Goal: Task Accomplishment & Management: Manage account settings

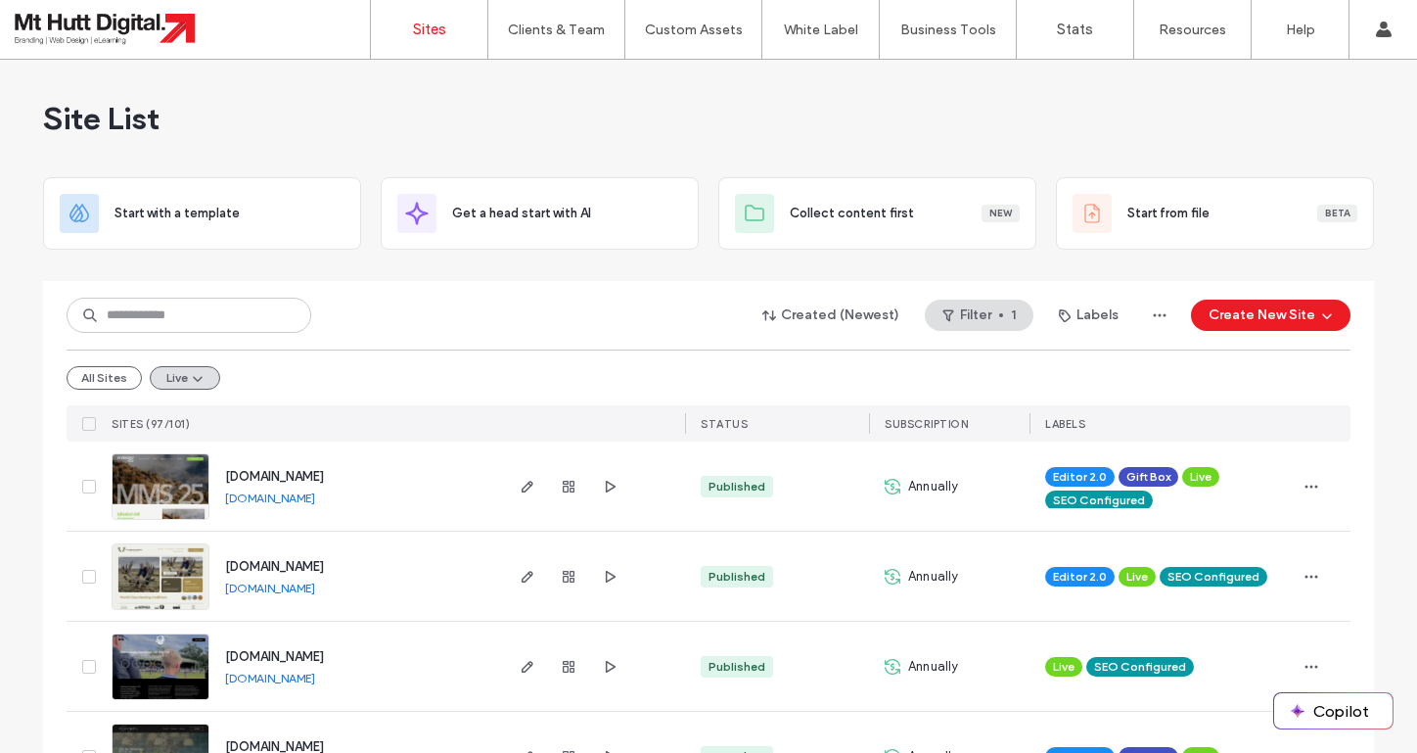
click at [170, 318] on input at bounding box center [189, 315] width 245 height 35
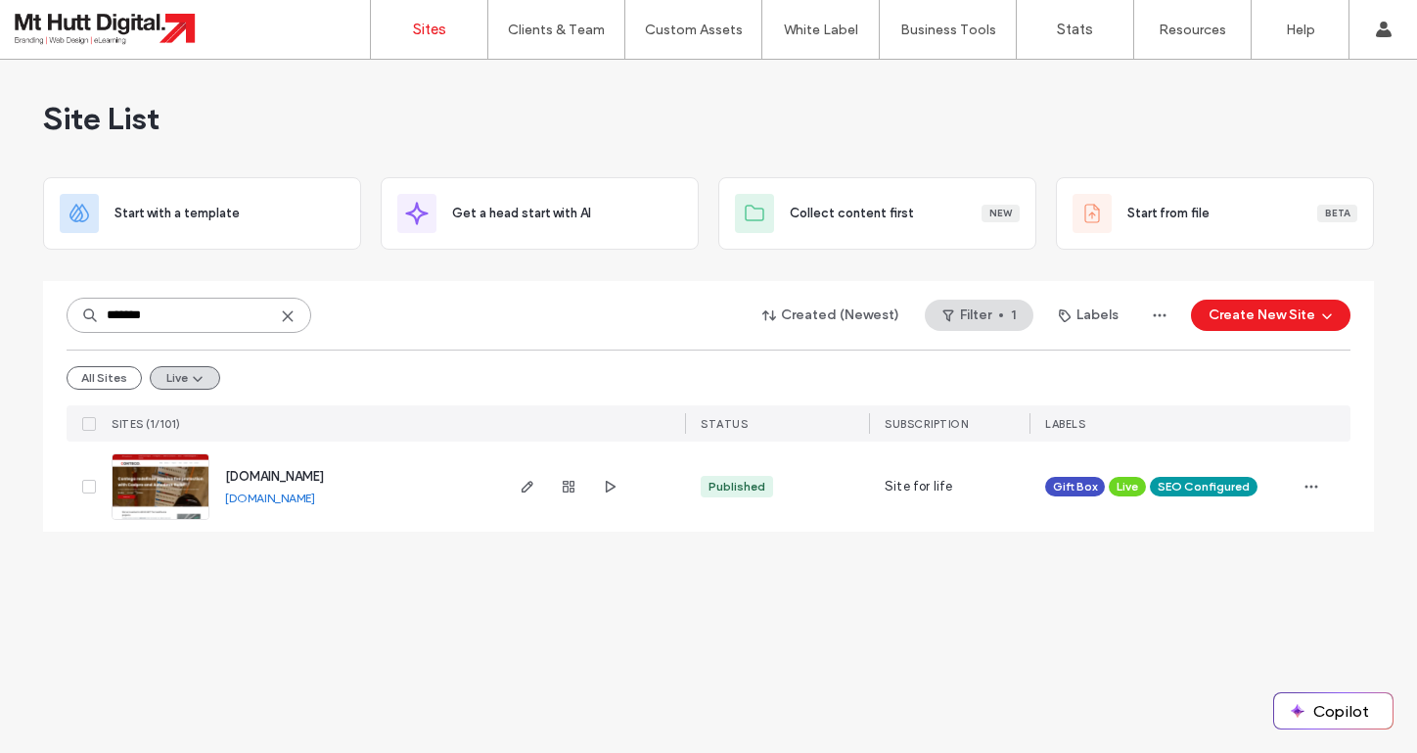
type input "*******"
click at [530, 482] on icon "button" at bounding box center [528, 487] width 16 height 16
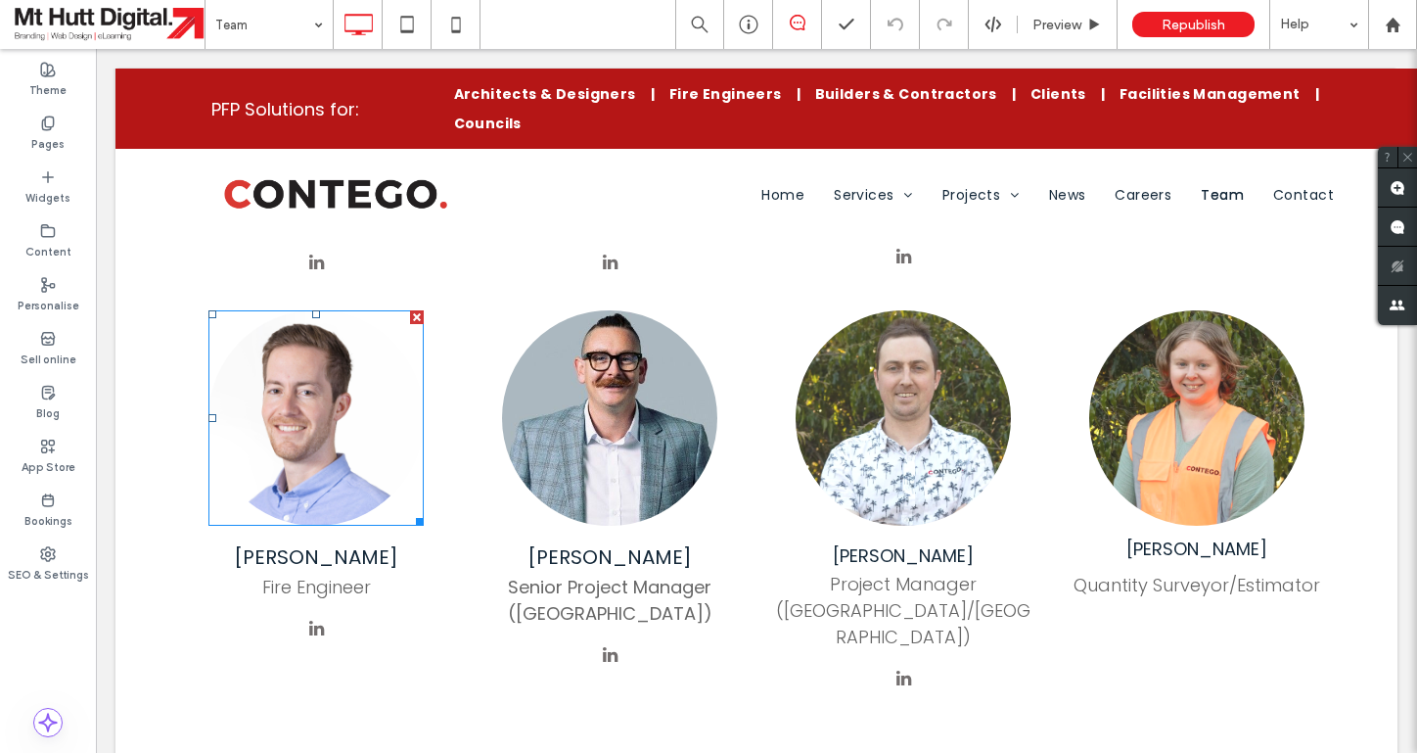
scroll to position [1485, 0]
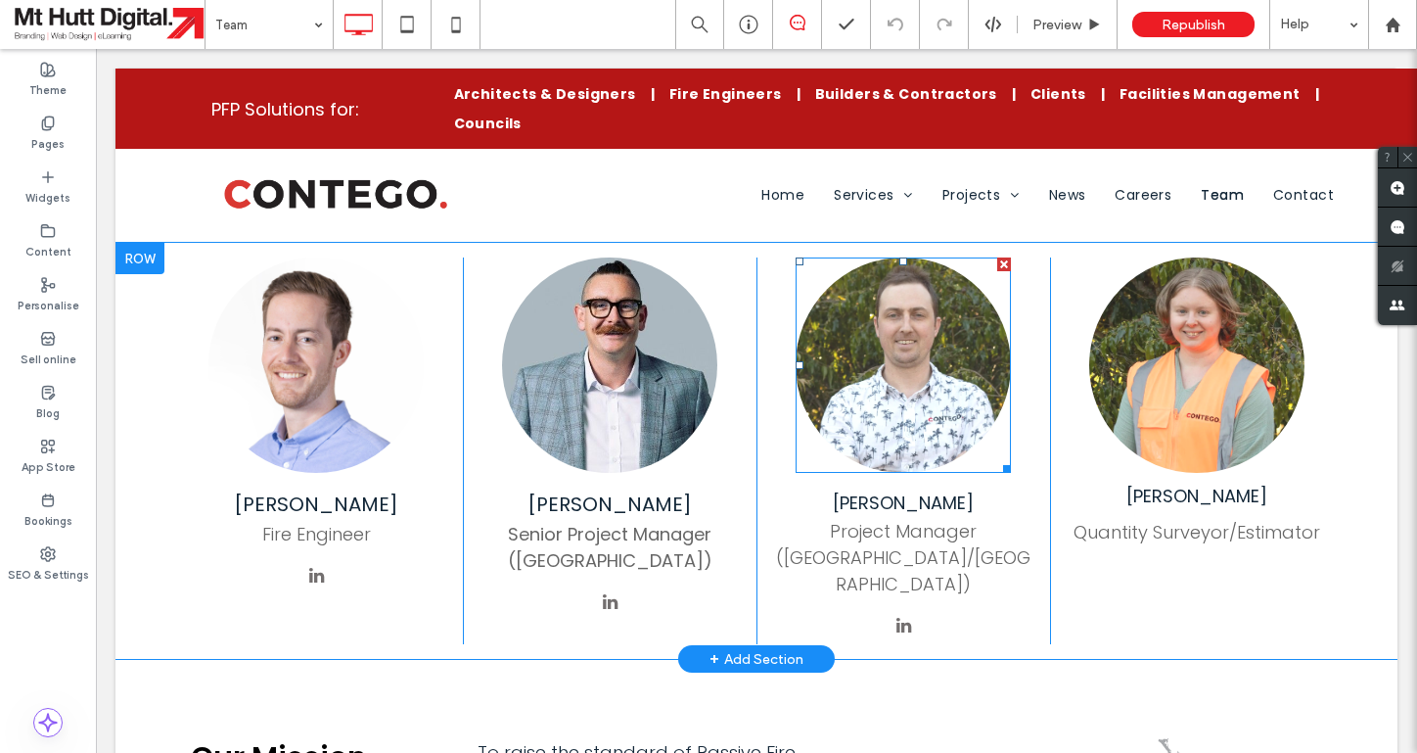
click at [906, 309] on img at bounding box center [903, 364] width 215 height 215
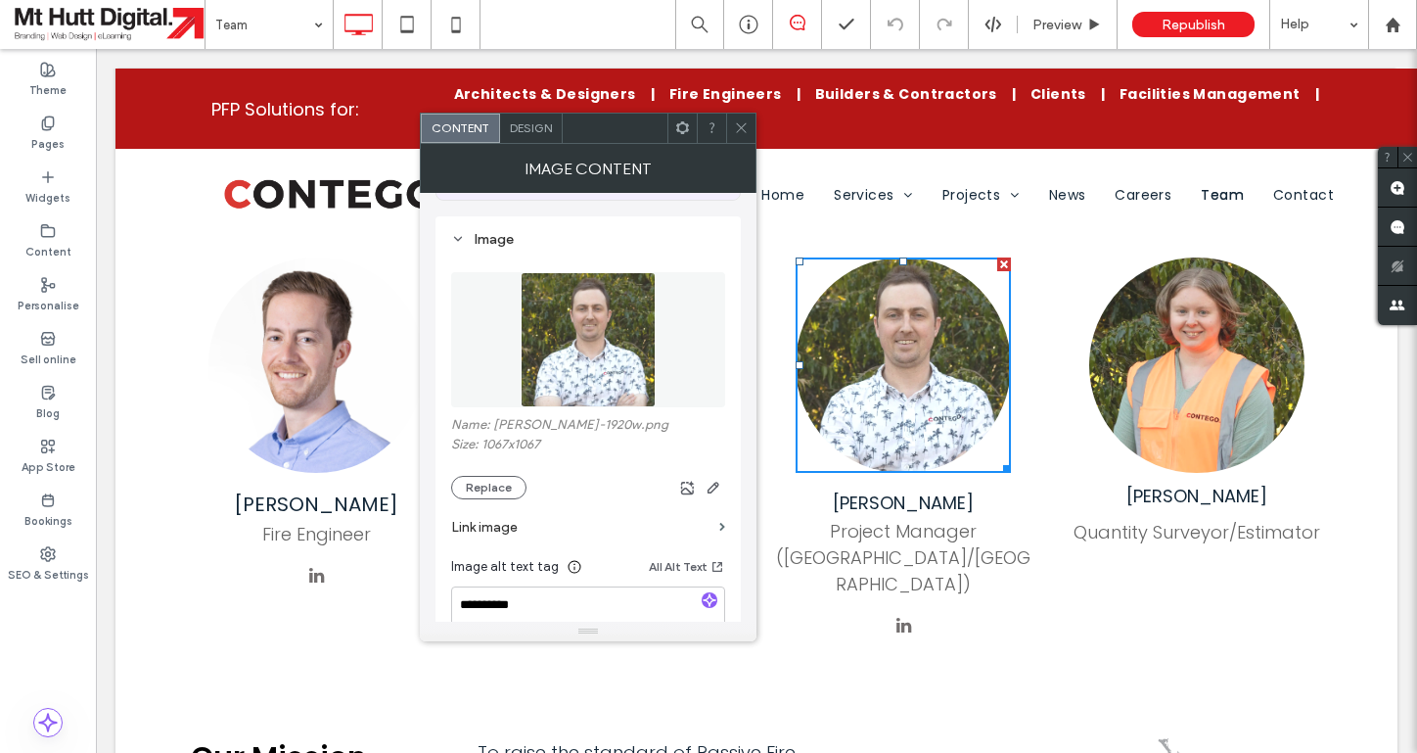
scroll to position [181, 0]
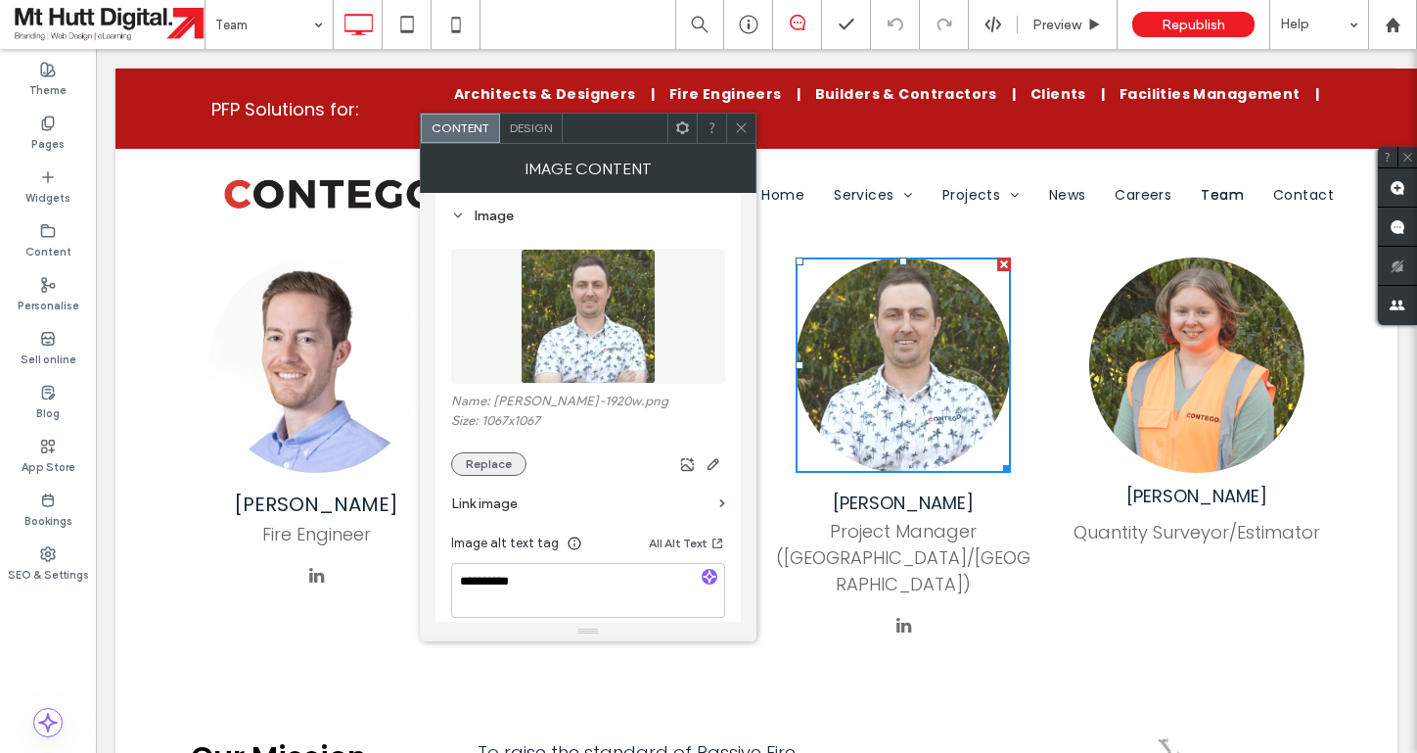
click at [513, 475] on button "Replace" at bounding box center [488, 463] width 75 height 23
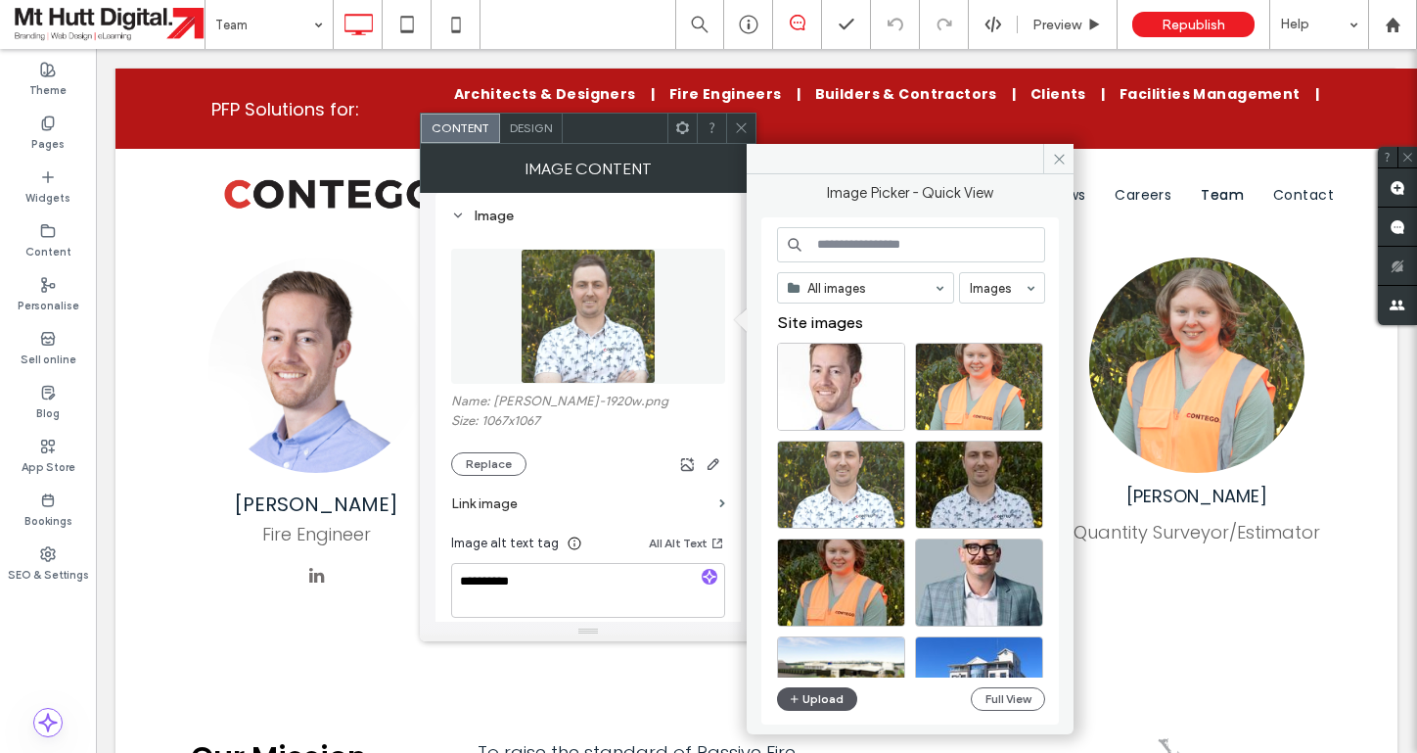
click at [810, 698] on button "Upload" at bounding box center [817, 698] width 80 height 23
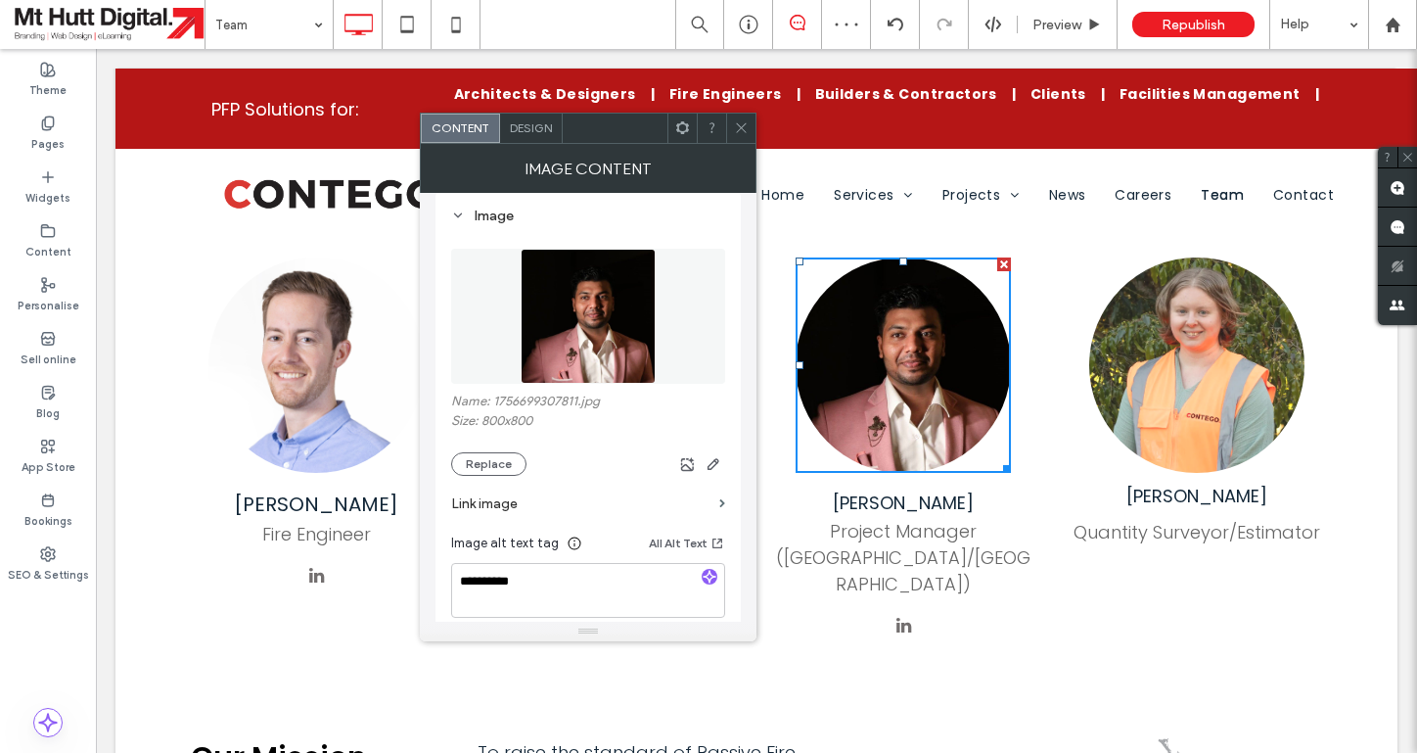
click at [744, 124] on icon at bounding box center [741, 127] width 15 height 15
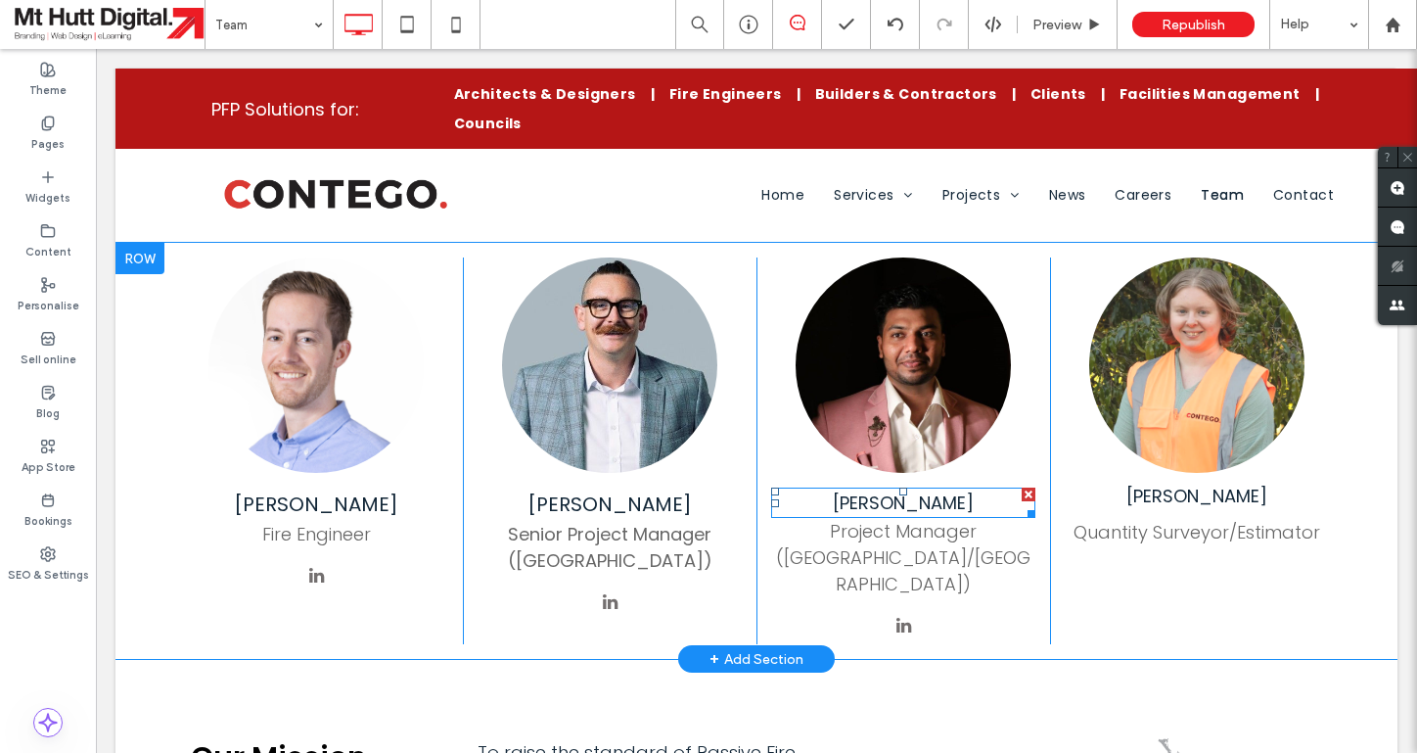
click at [926, 490] on span "Thomas McCann" at bounding box center [903, 502] width 141 height 24
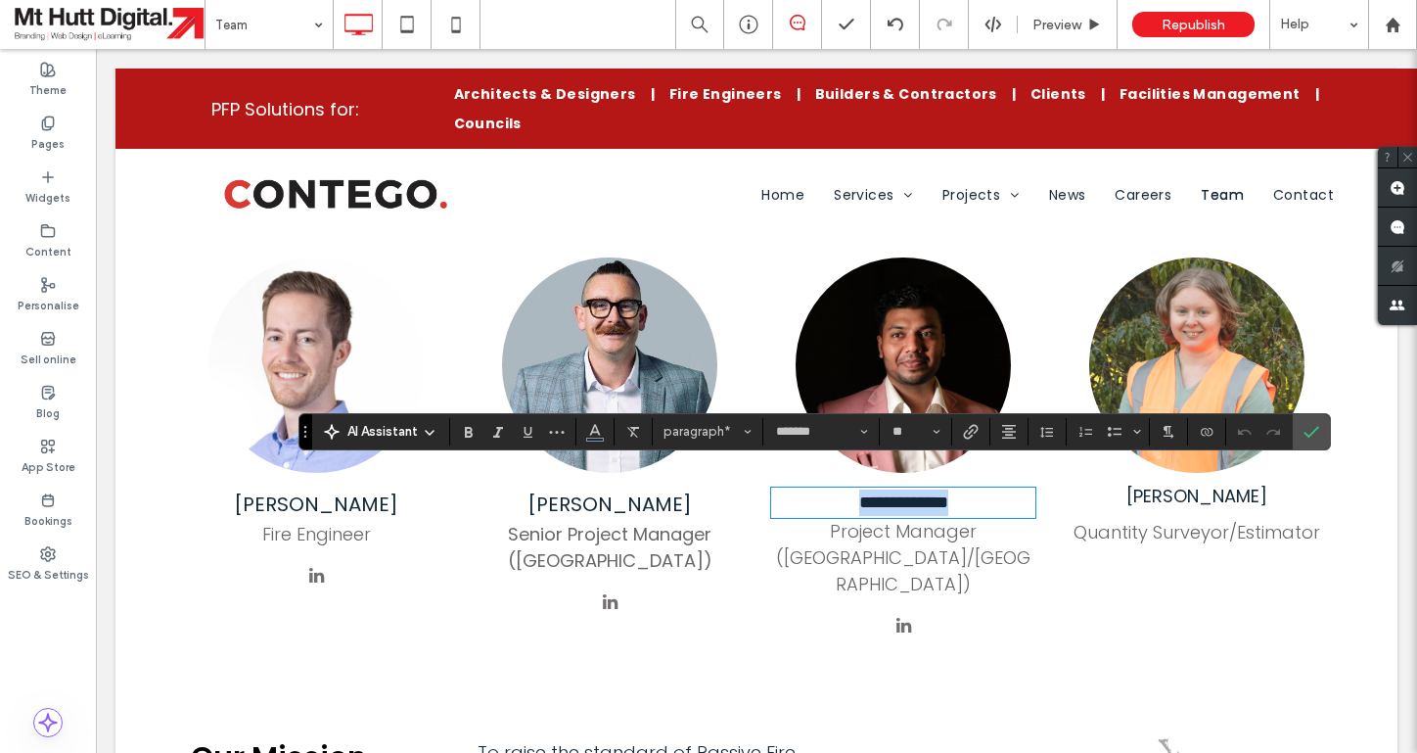
click at [948, 493] on span "**********" at bounding box center [903, 502] width 89 height 18
drag, startPoint x: 942, startPoint y: 478, endPoint x: 839, endPoint y: 482, distance: 102.8
click at [839, 489] on p "**********" at bounding box center [903, 502] width 264 height 26
click at [835, 493] on span "**********" at bounding box center [903, 502] width 137 height 18
click at [1315, 439] on span "Confirm" at bounding box center [1312, 431] width 16 height 33
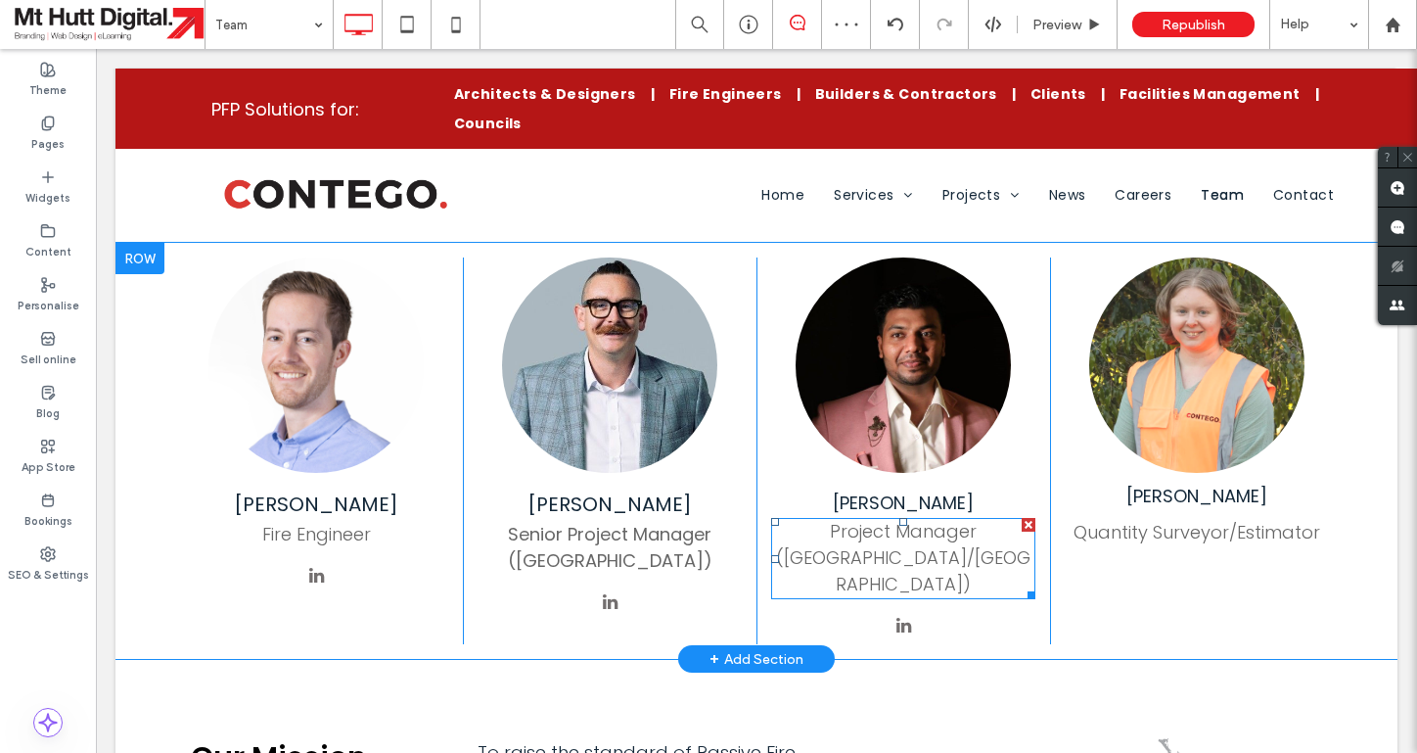
click at [884, 529] on span "Project Manager (Otago/Southland)" at bounding box center [903, 557] width 254 height 77
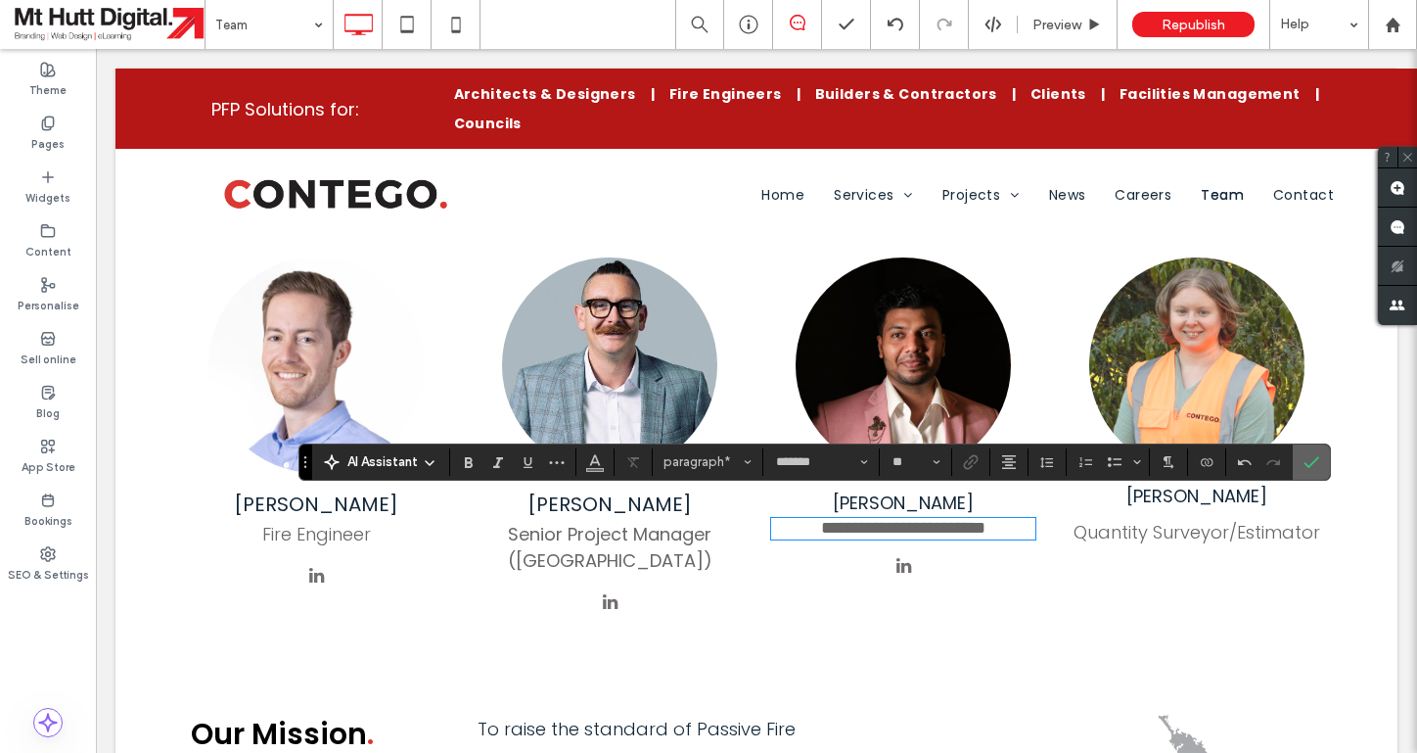
click at [1307, 466] on icon "Confirm" at bounding box center [1312, 462] width 16 height 16
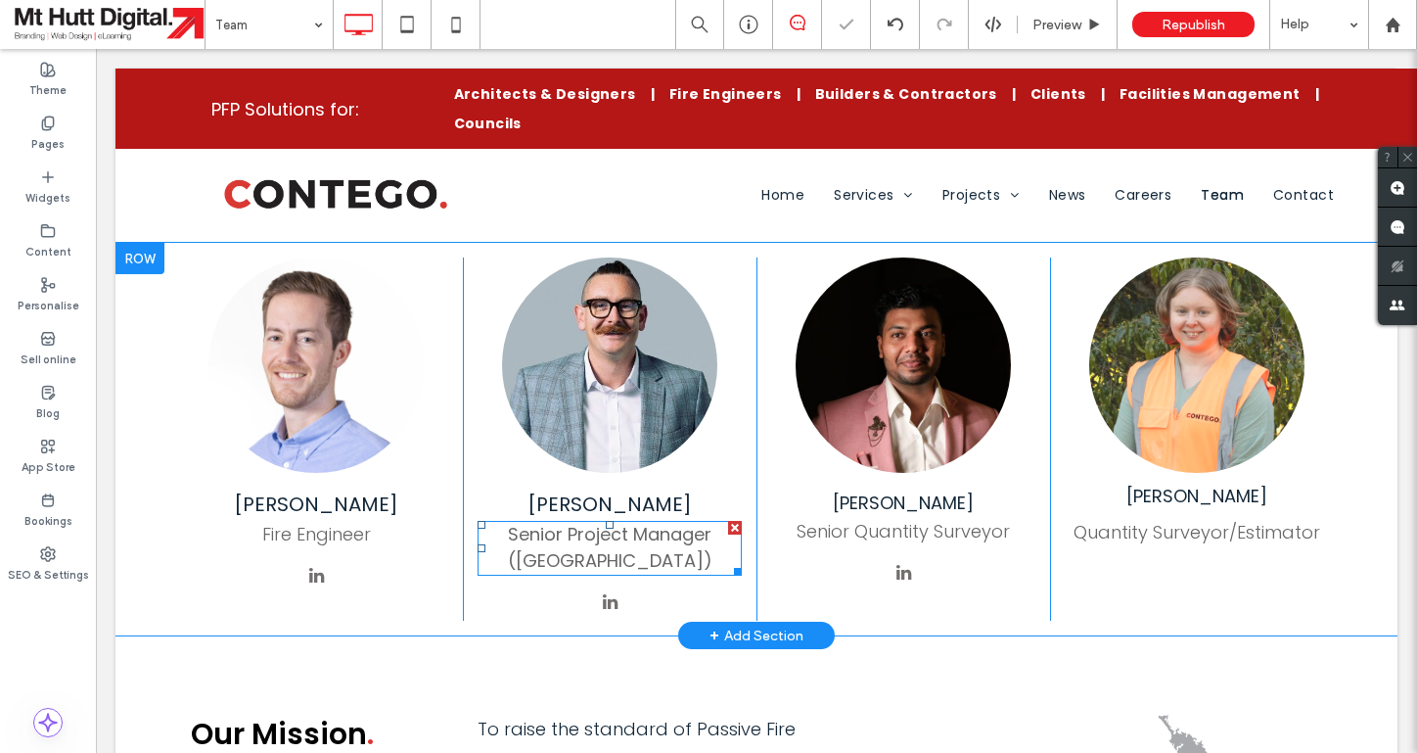
click at [597, 533] on span "Senior Project Manager (Southern Lakes)" at bounding box center [610, 547] width 205 height 51
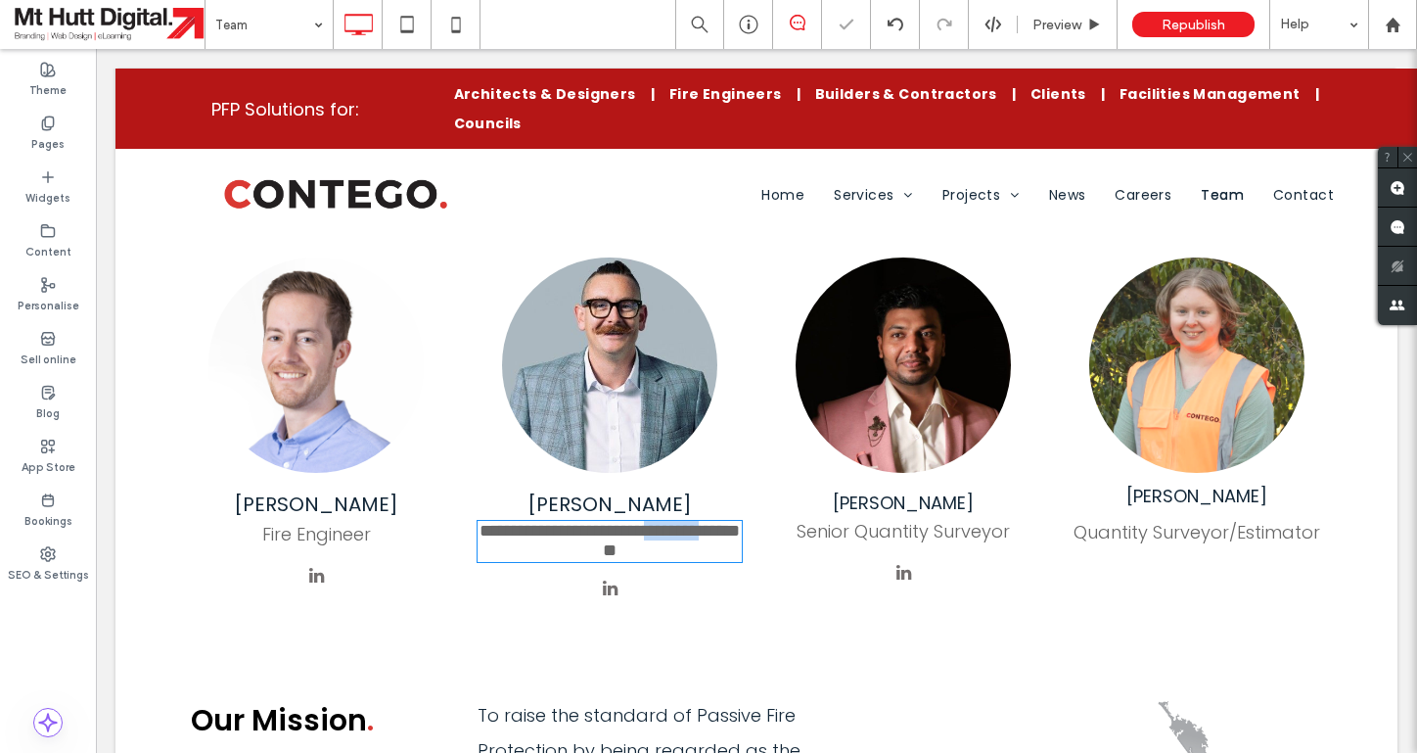
click at [597, 533] on span "**********" at bounding box center [610, 540] width 260 height 37
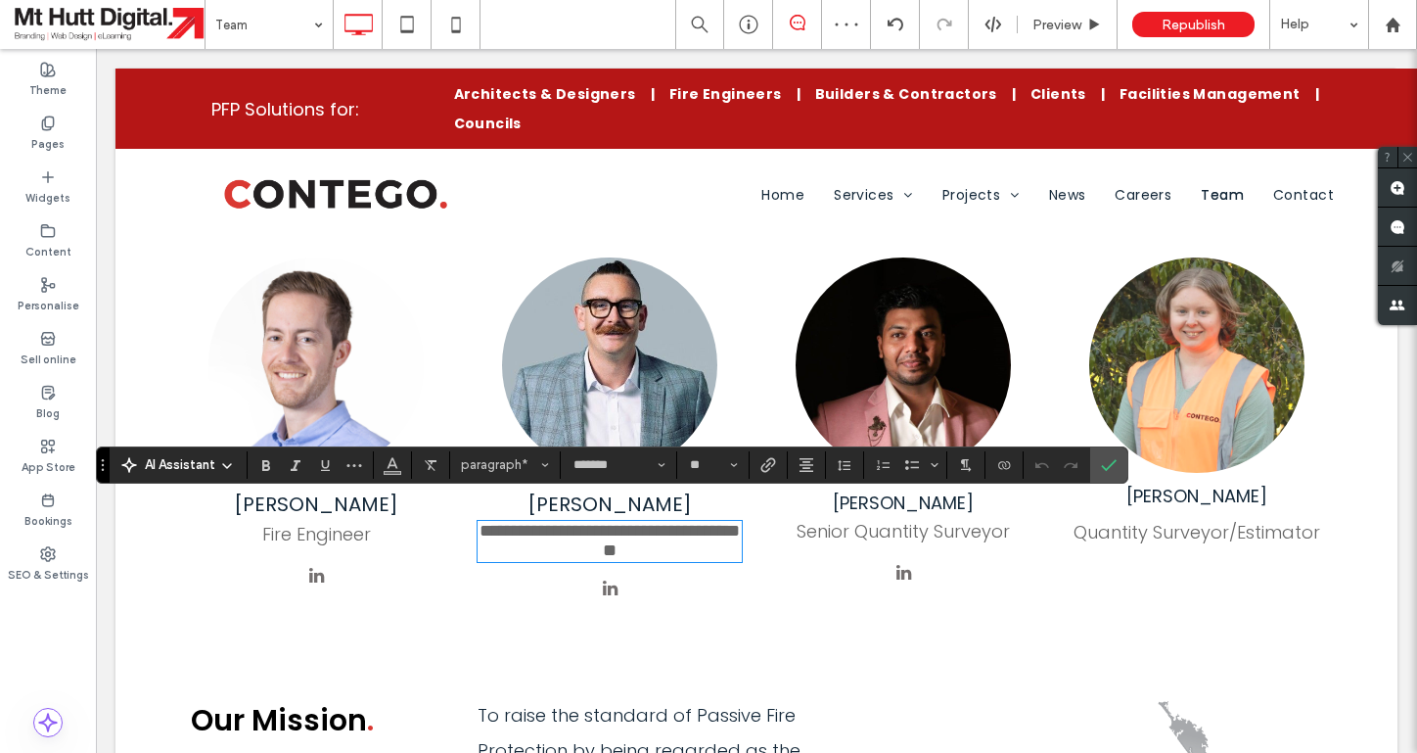
click at [597, 533] on span "**********" at bounding box center [610, 540] width 260 height 37
click at [661, 464] on icon "Font & Font weight" at bounding box center [662, 465] width 8 height 8
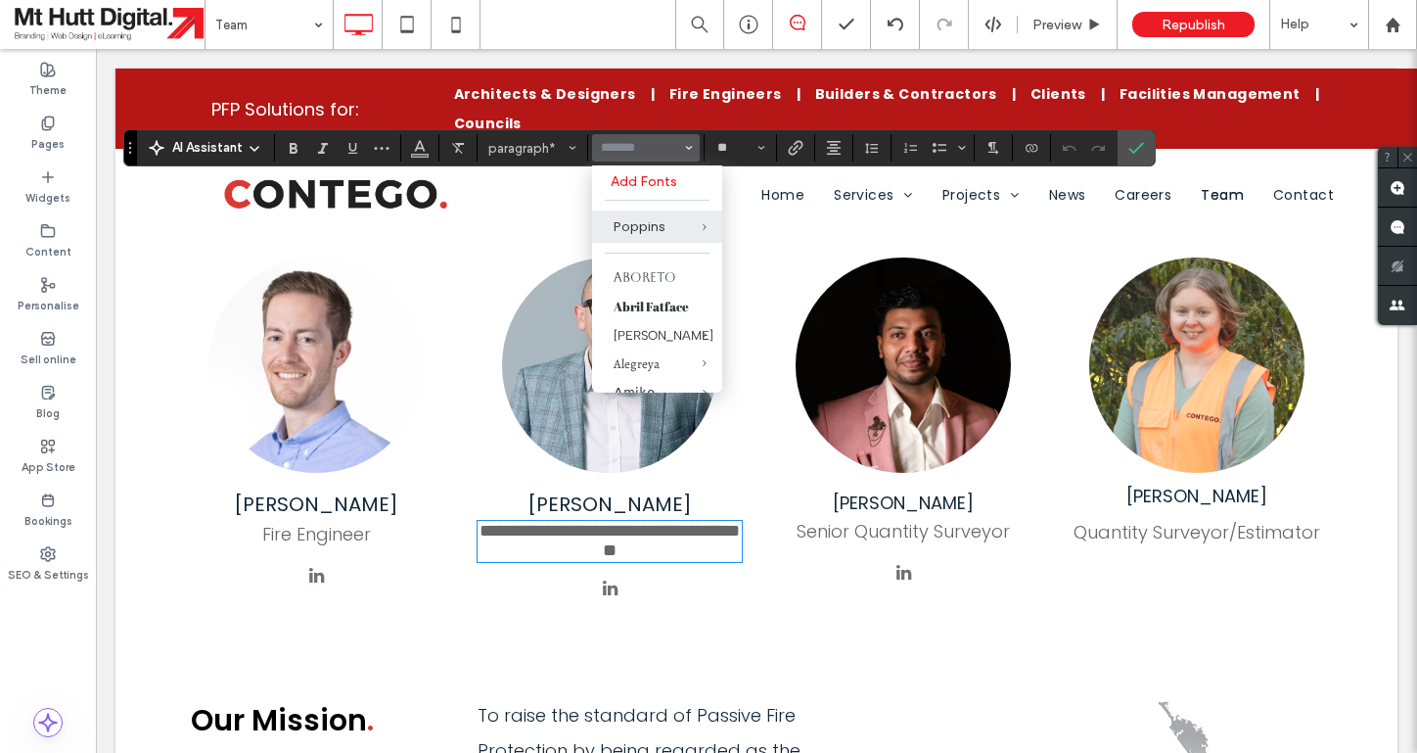
drag, startPoint x: 129, startPoint y: 345, endPoint x: 133, endPoint y: 152, distance: 192.9
click at [131, 151] on icon "Drag" at bounding box center [130, 148] width 4 height 12
type input "*******"
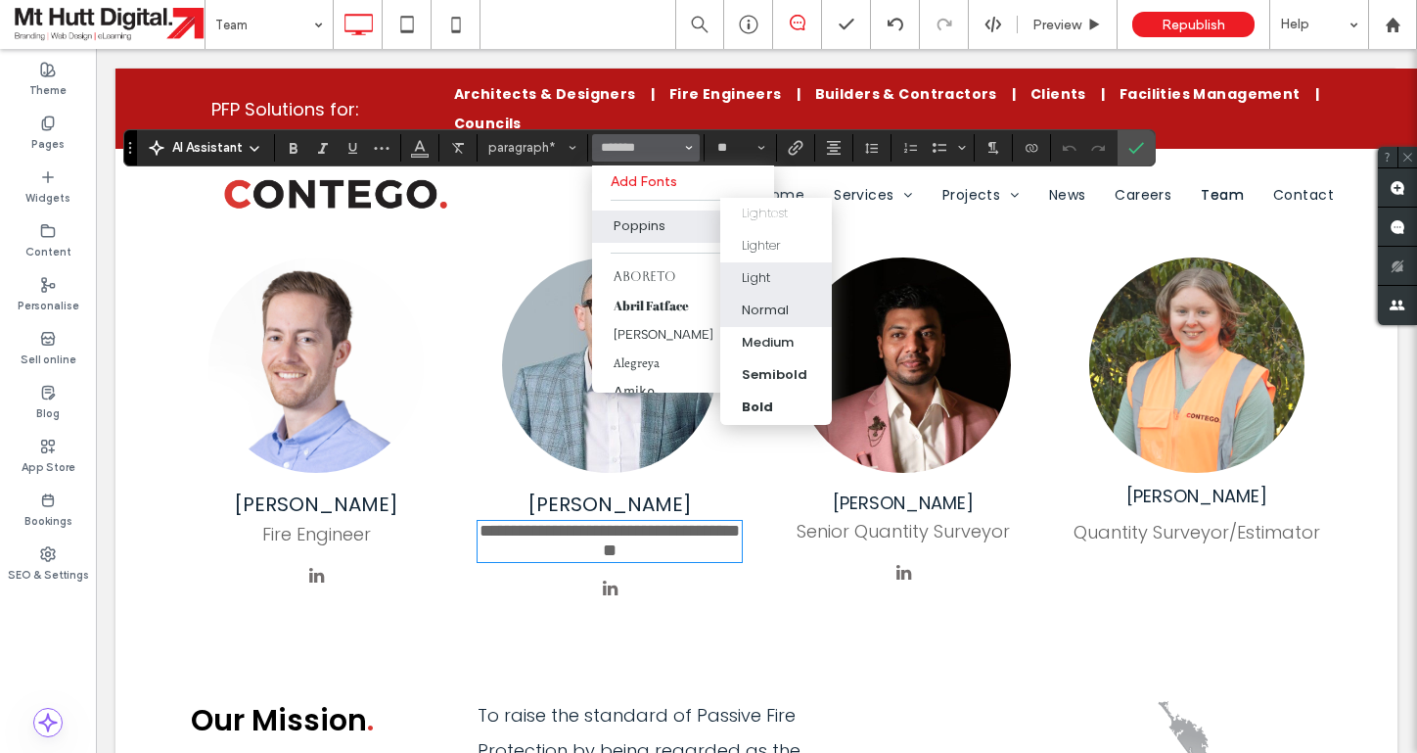
click at [773, 275] on div "Light" at bounding box center [776, 278] width 69 height 20
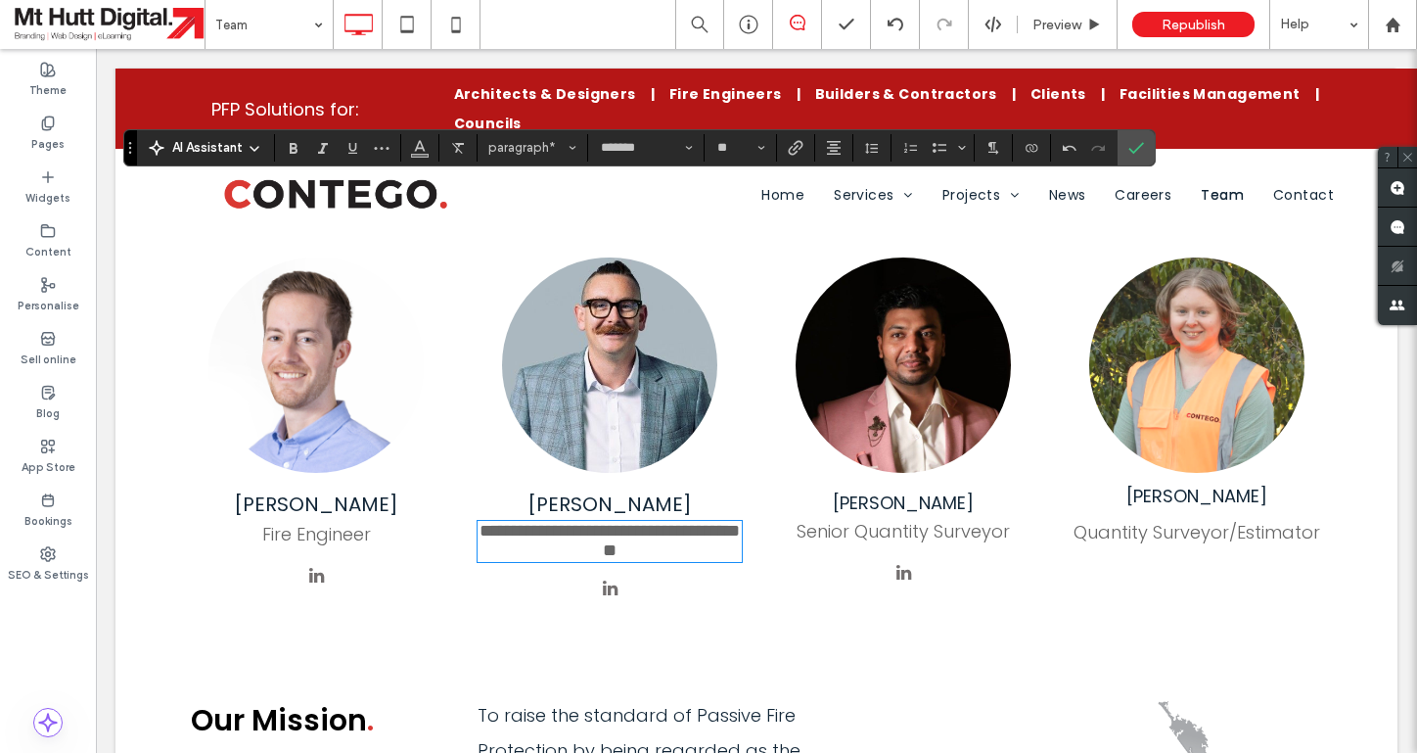
click at [1061, 257] on div "Rebecca Thomas Quantity Surveyor/Estimator Click To Paste" at bounding box center [1197, 431] width 294 height 349
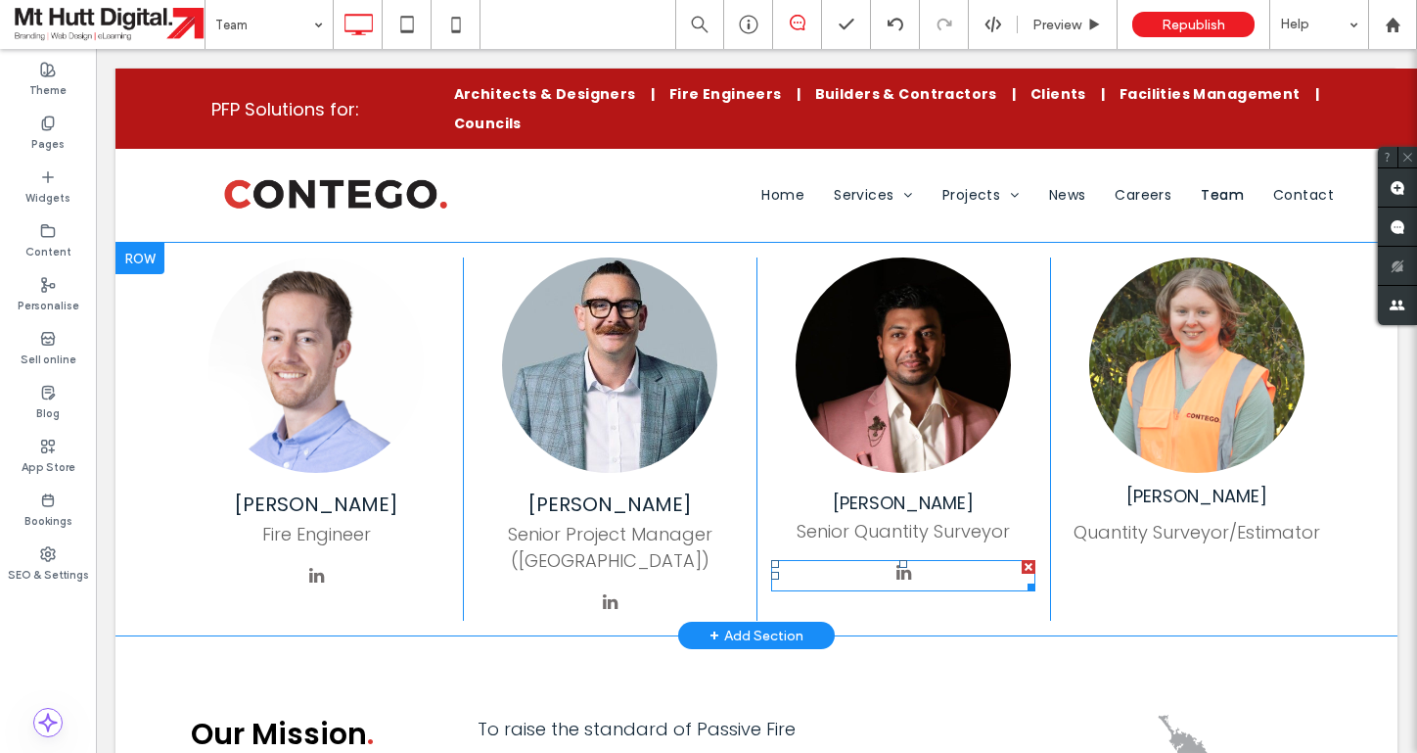
click at [903, 560] on span "linkedin" at bounding box center [904, 573] width 26 height 26
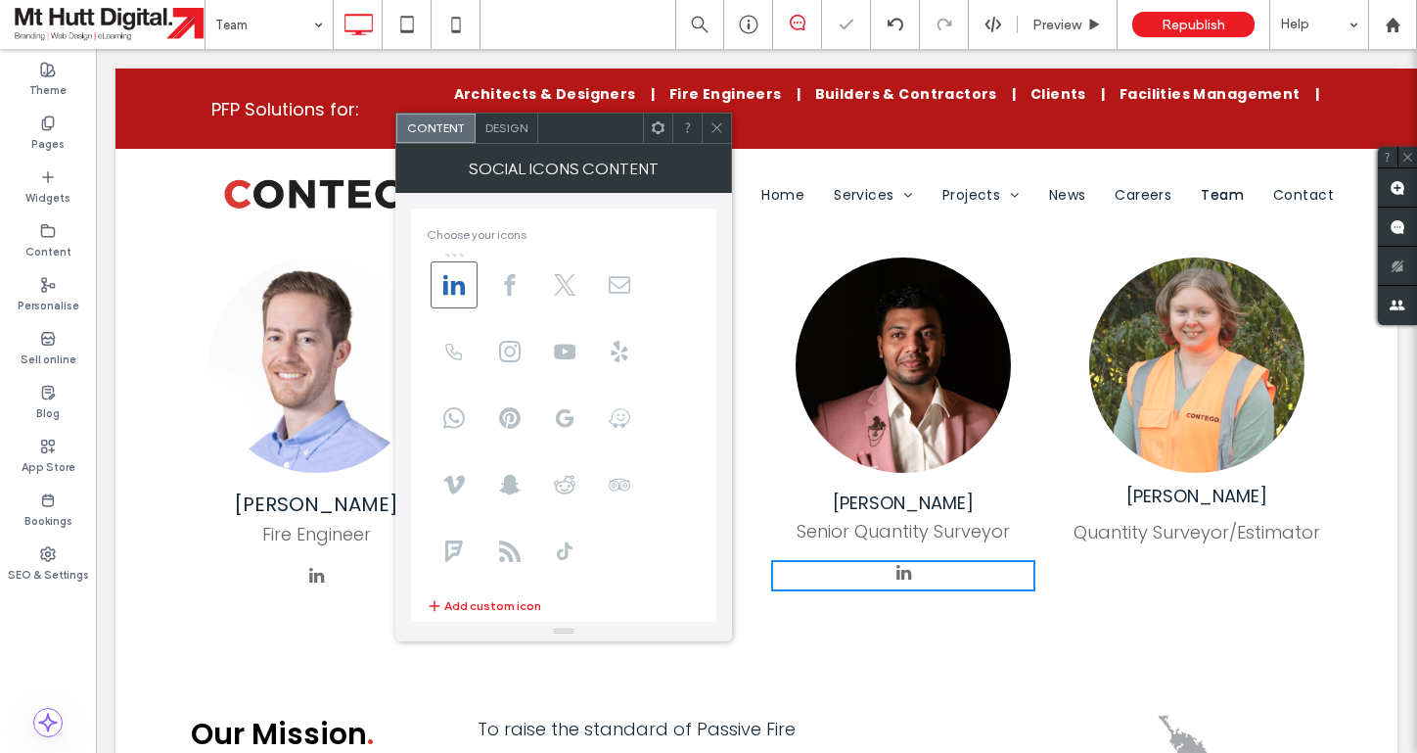
scroll to position [136, 0]
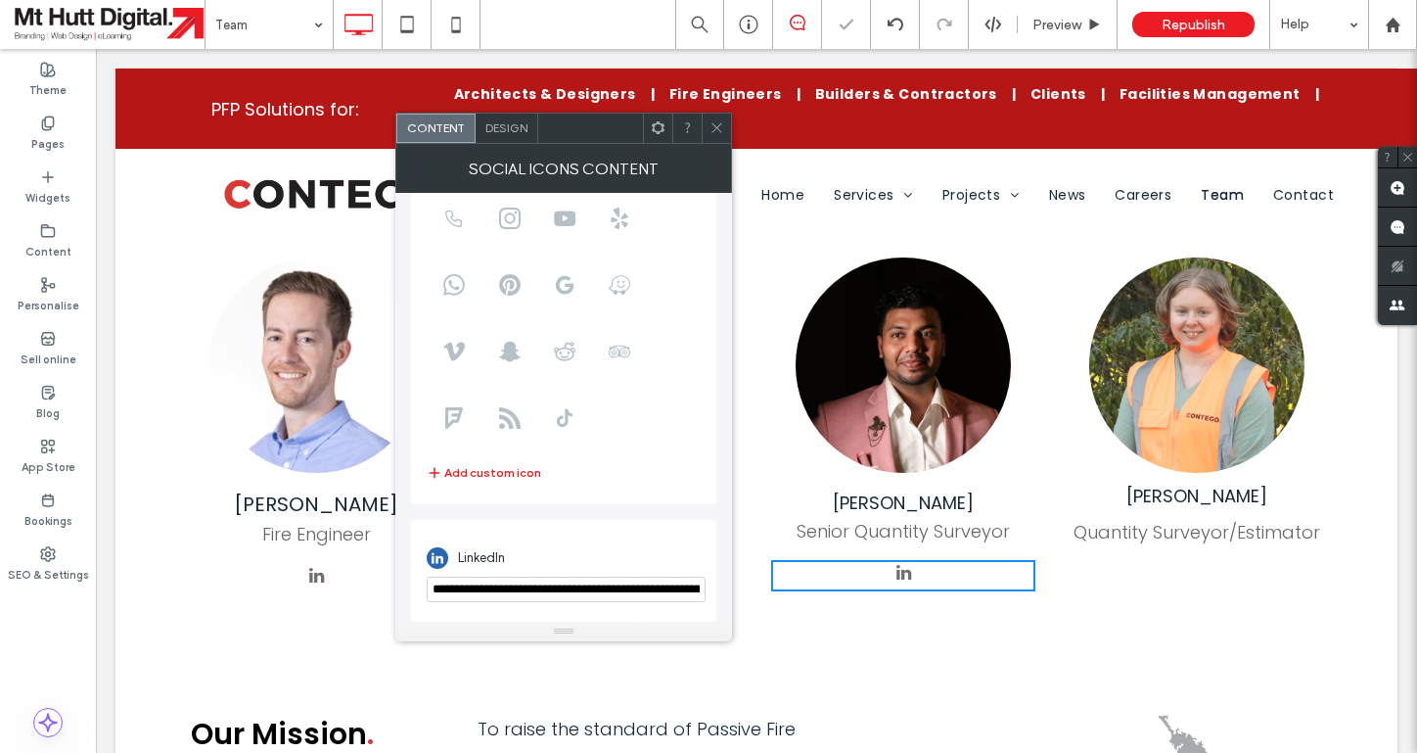
click at [591, 587] on input "**********" at bounding box center [566, 589] width 279 height 25
type input "**********"
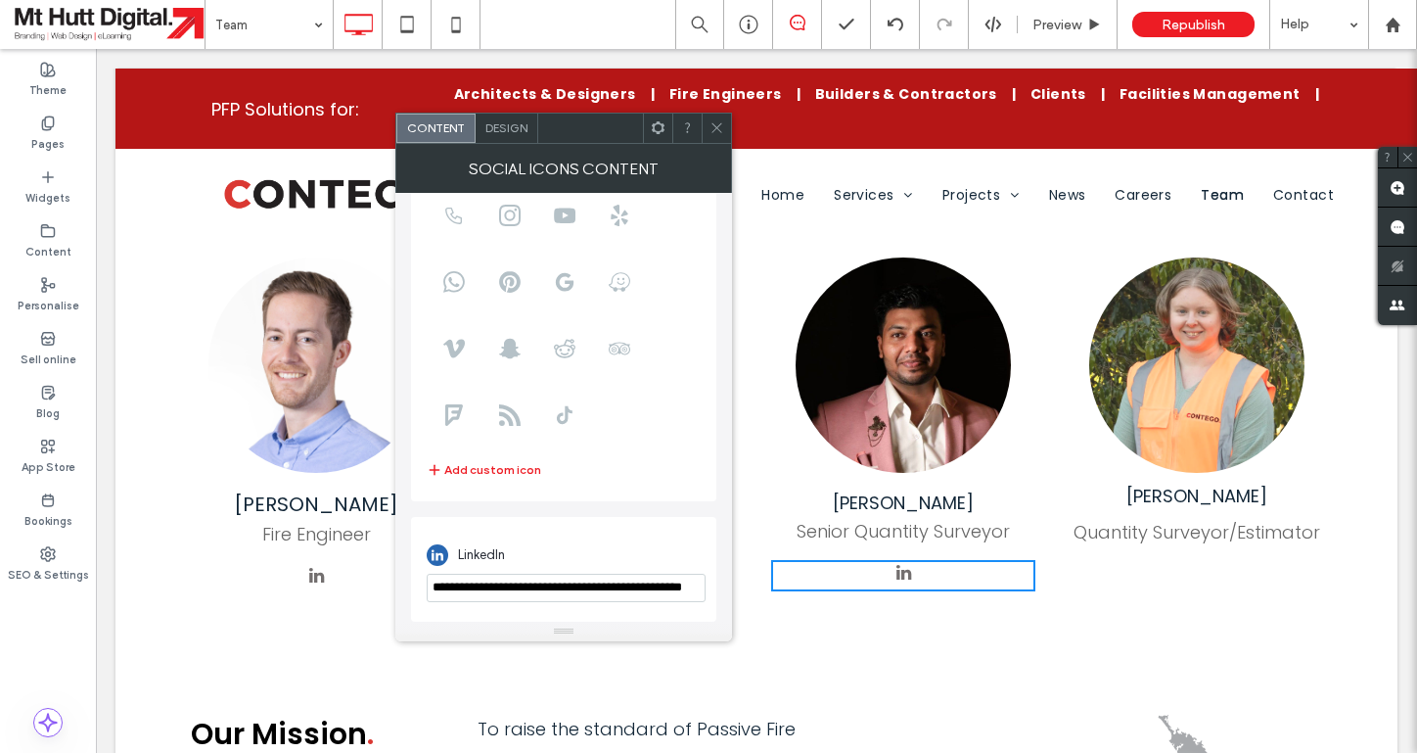
click at [714, 124] on use at bounding box center [717, 128] width 10 height 10
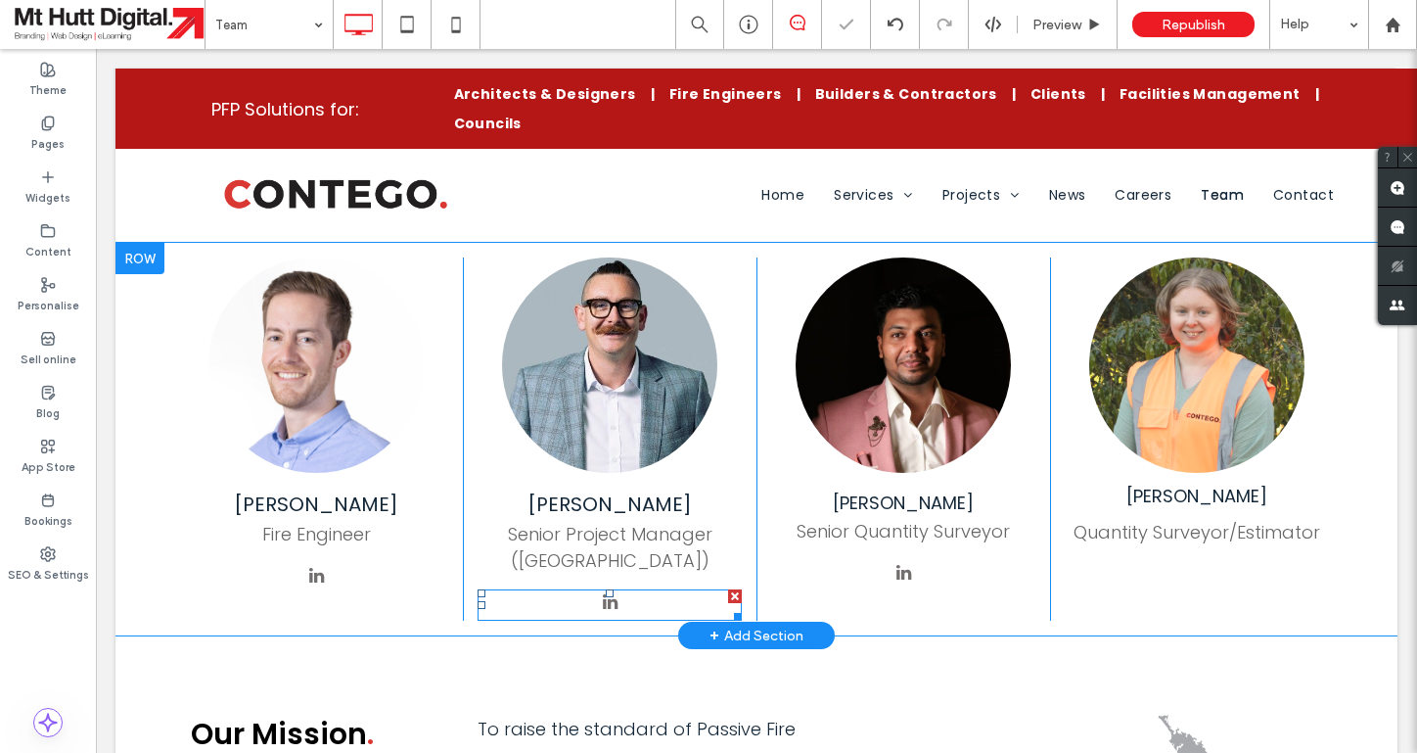
click at [603, 589] on span "linkedin" at bounding box center [610, 602] width 26 height 26
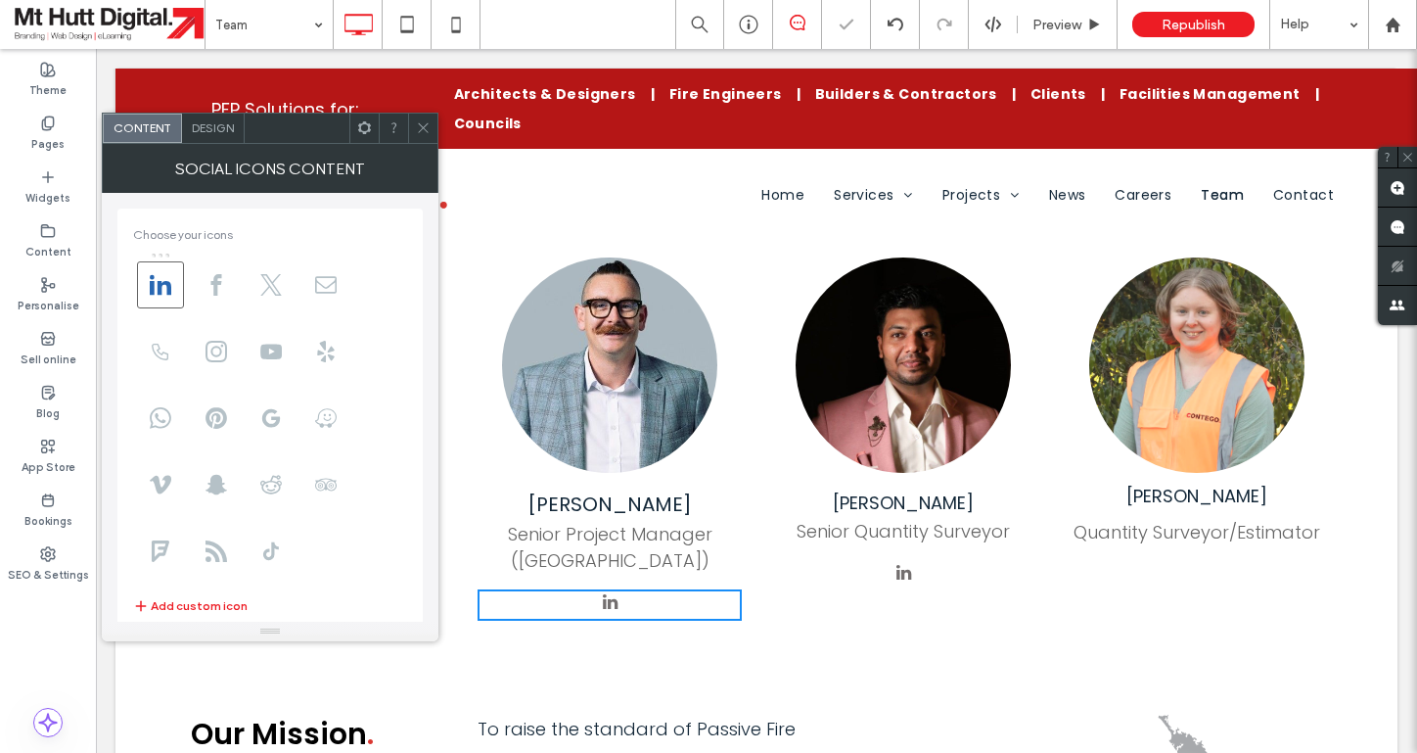
scroll to position [136, 0]
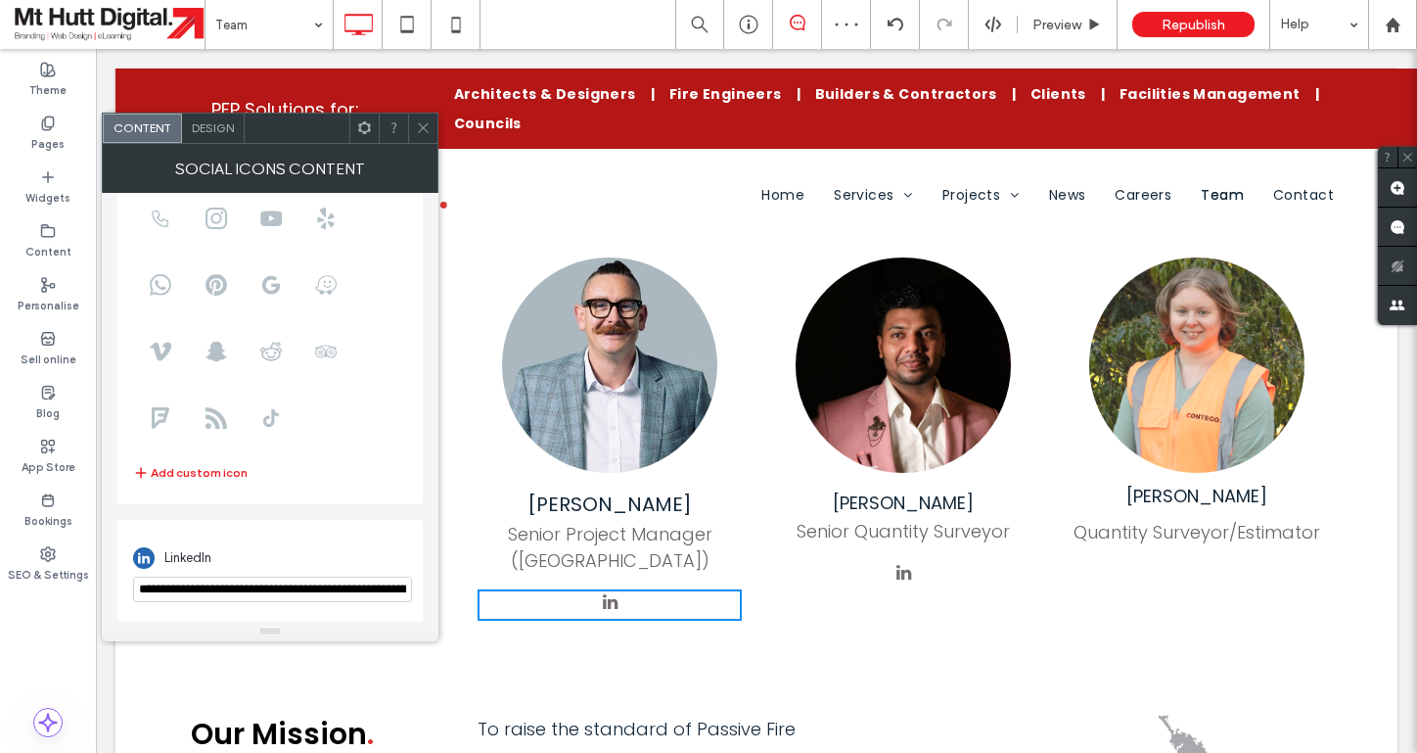
click at [420, 124] on icon at bounding box center [423, 127] width 15 height 15
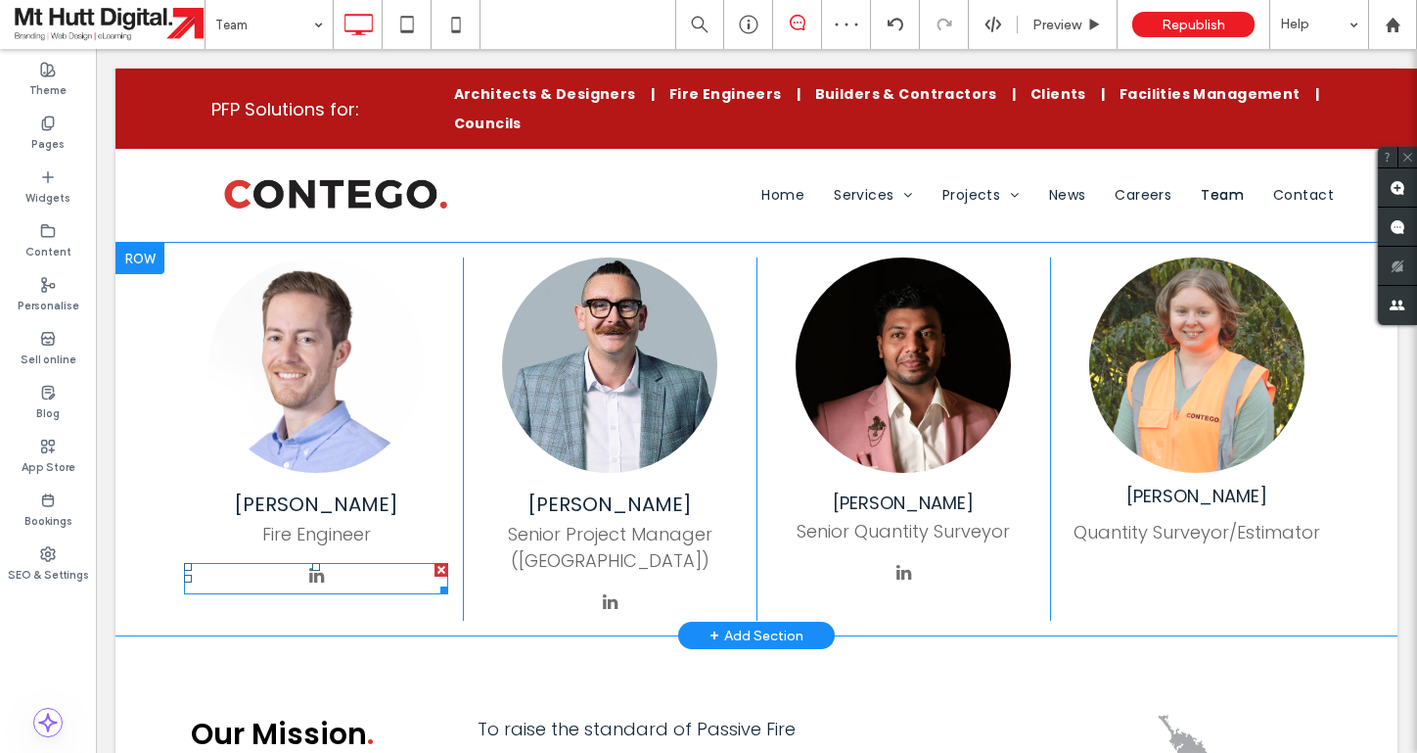
click at [320, 563] on span "linkedin" at bounding box center [316, 576] width 26 height 26
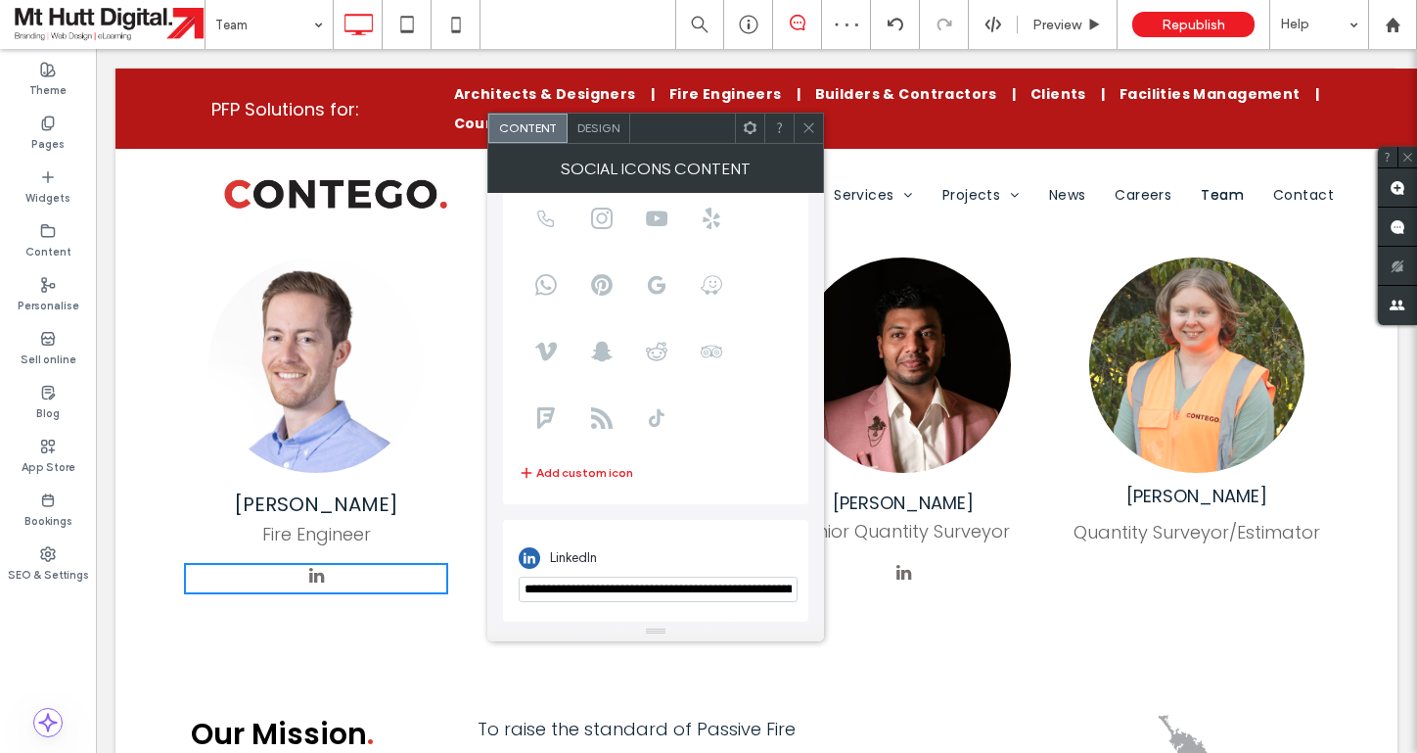
click at [812, 130] on icon at bounding box center [809, 127] width 15 height 15
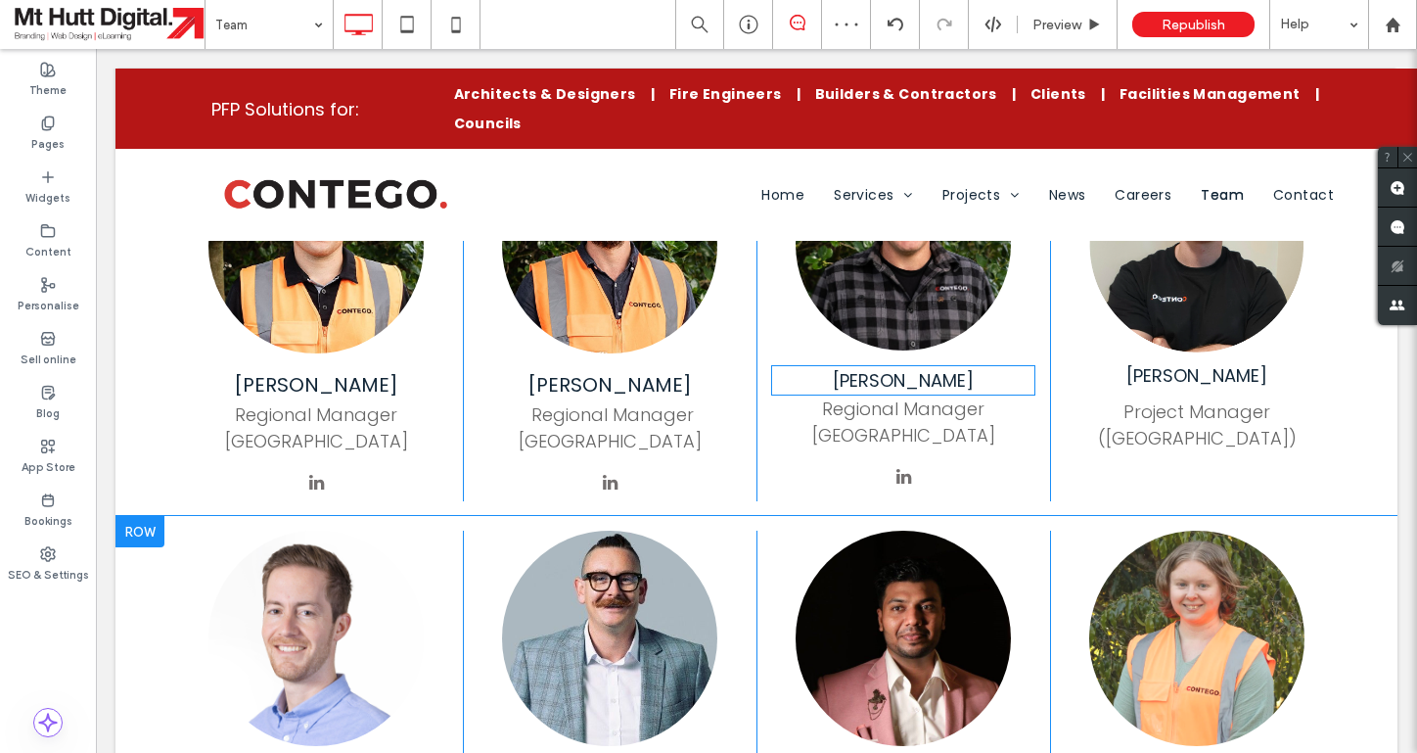
scroll to position [1081, 0]
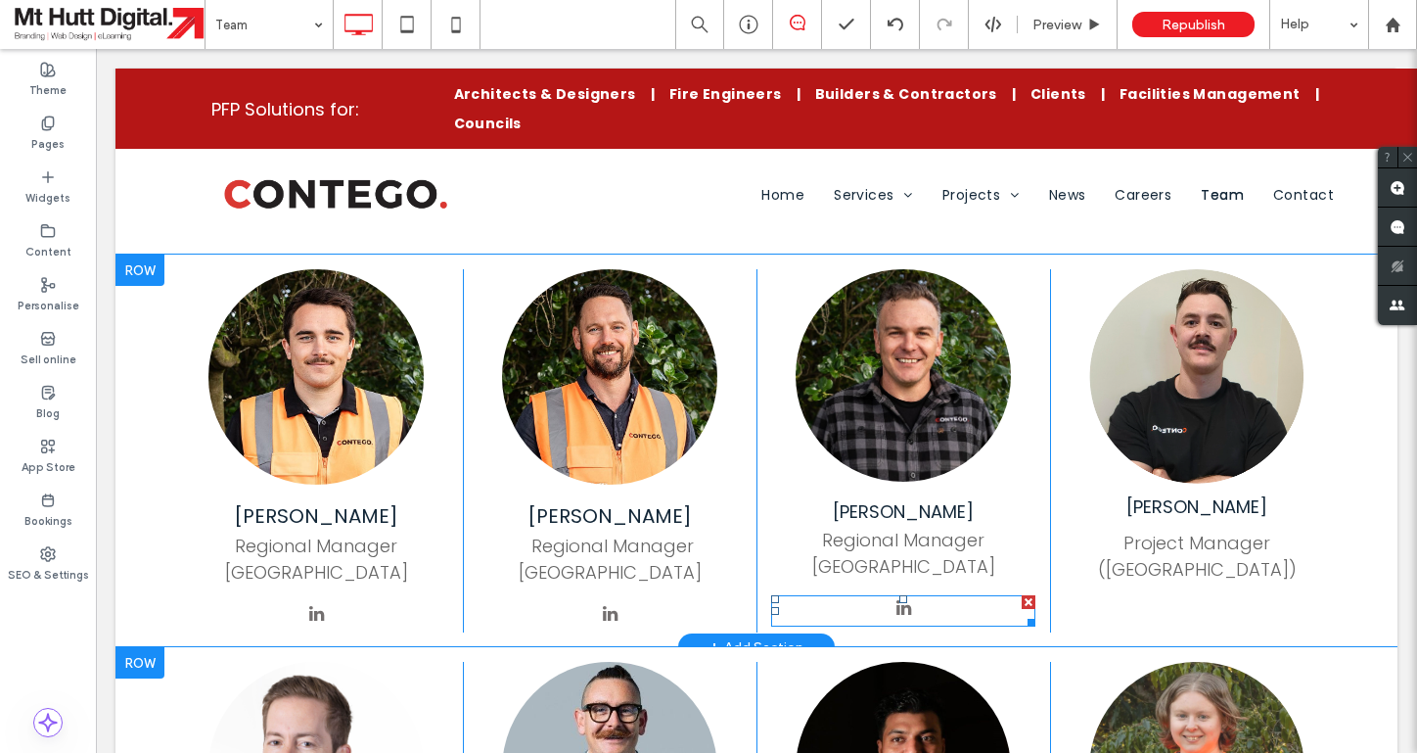
click at [907, 595] on span "linkedin" at bounding box center [904, 608] width 26 height 26
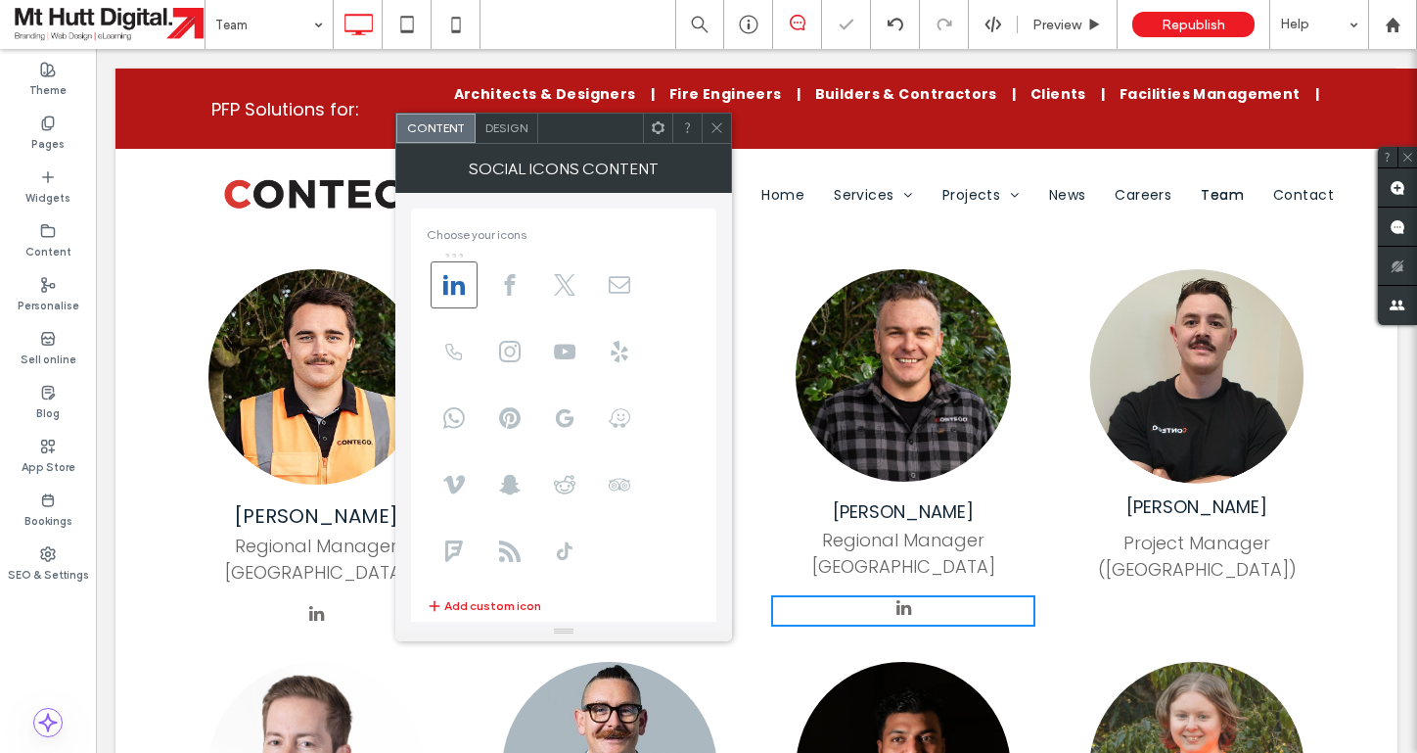
scroll to position [136, 0]
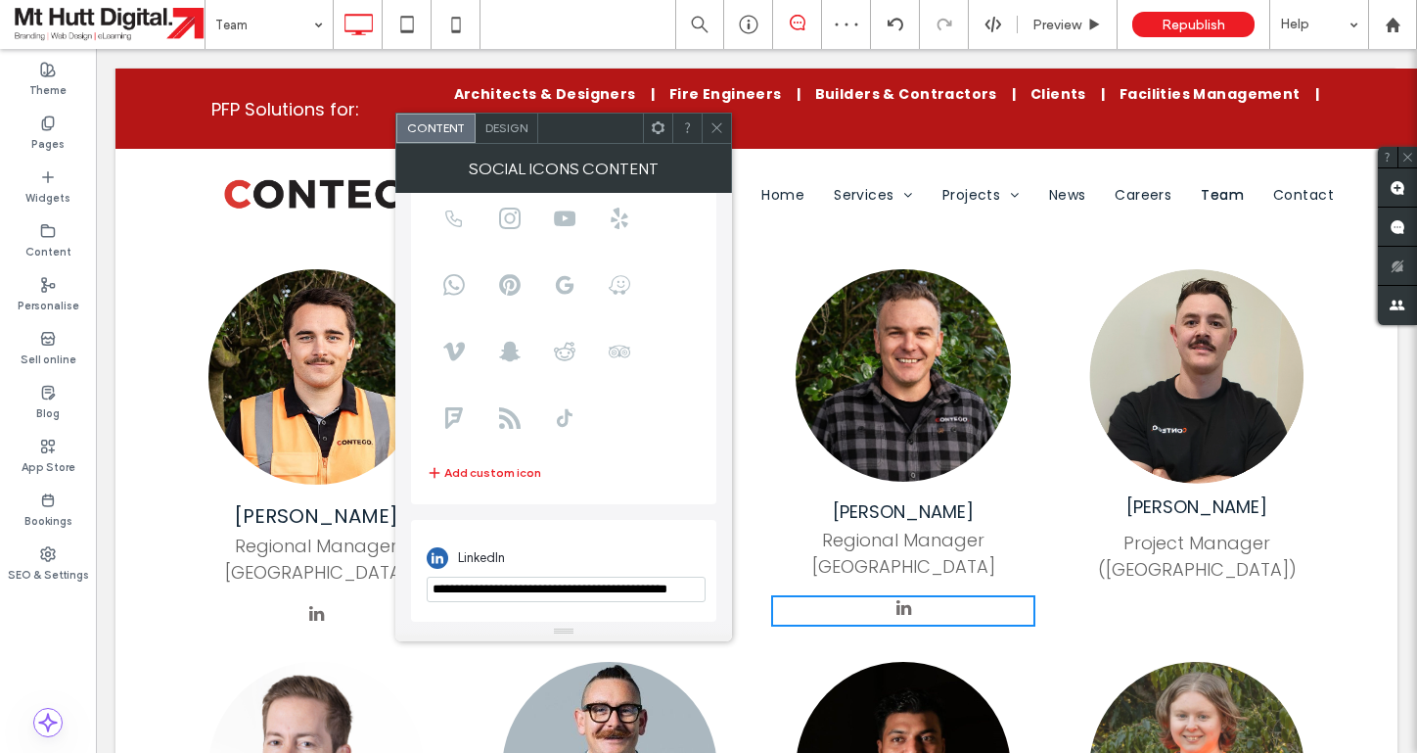
drag, startPoint x: 717, startPoint y: 125, endPoint x: 715, endPoint y: 137, distance: 11.9
click at [717, 125] on icon at bounding box center [717, 127] width 15 height 15
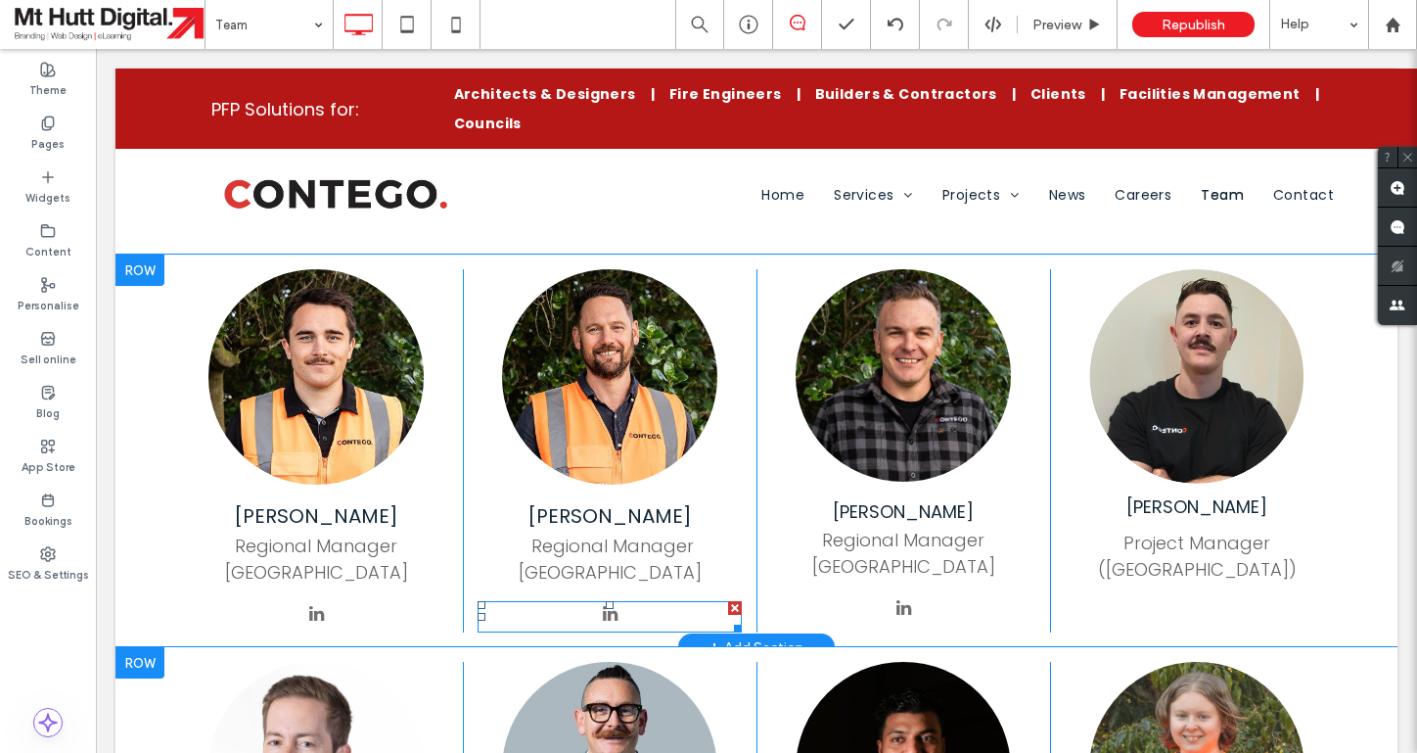
click at [614, 601] on span "linkedin" at bounding box center [610, 614] width 26 height 26
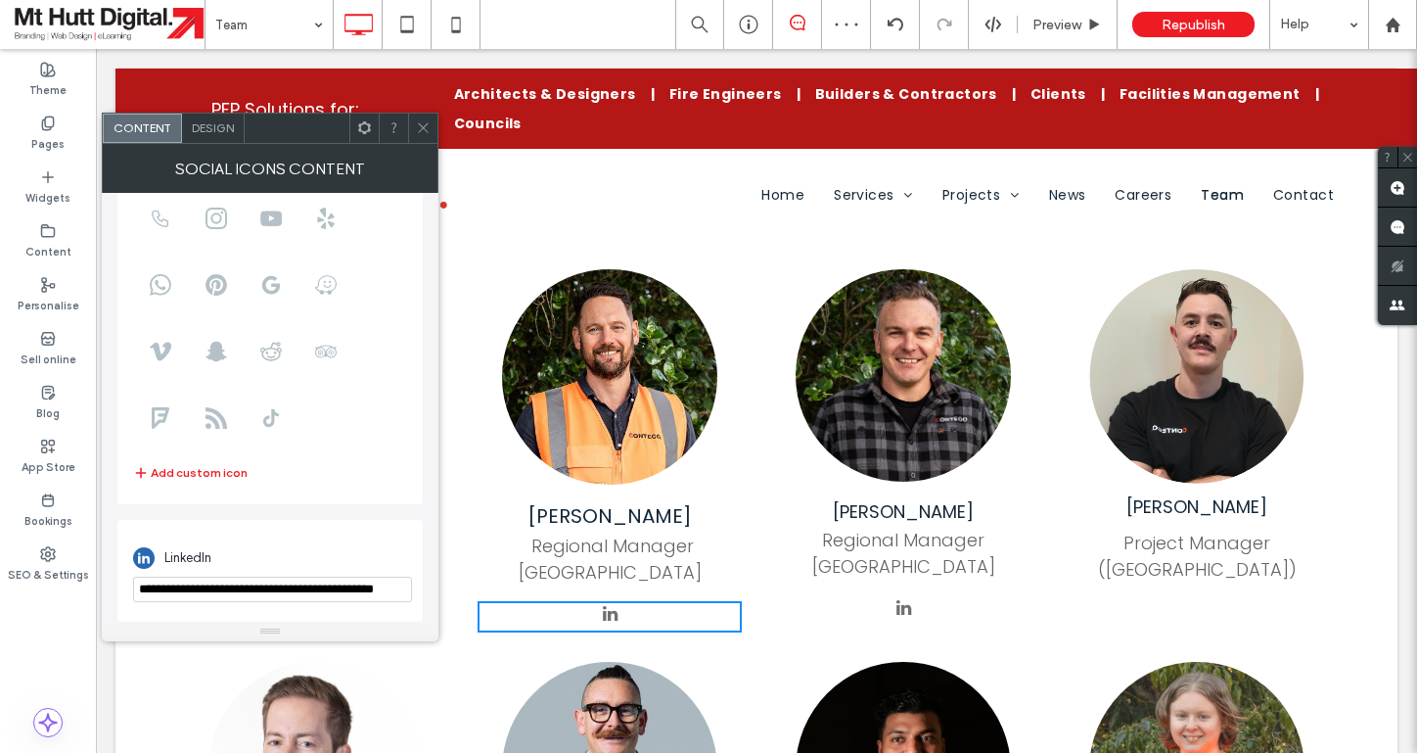
drag, startPoint x: 424, startPoint y: 125, endPoint x: 421, endPoint y: 137, distance: 12.1
click at [424, 125] on icon at bounding box center [423, 127] width 15 height 15
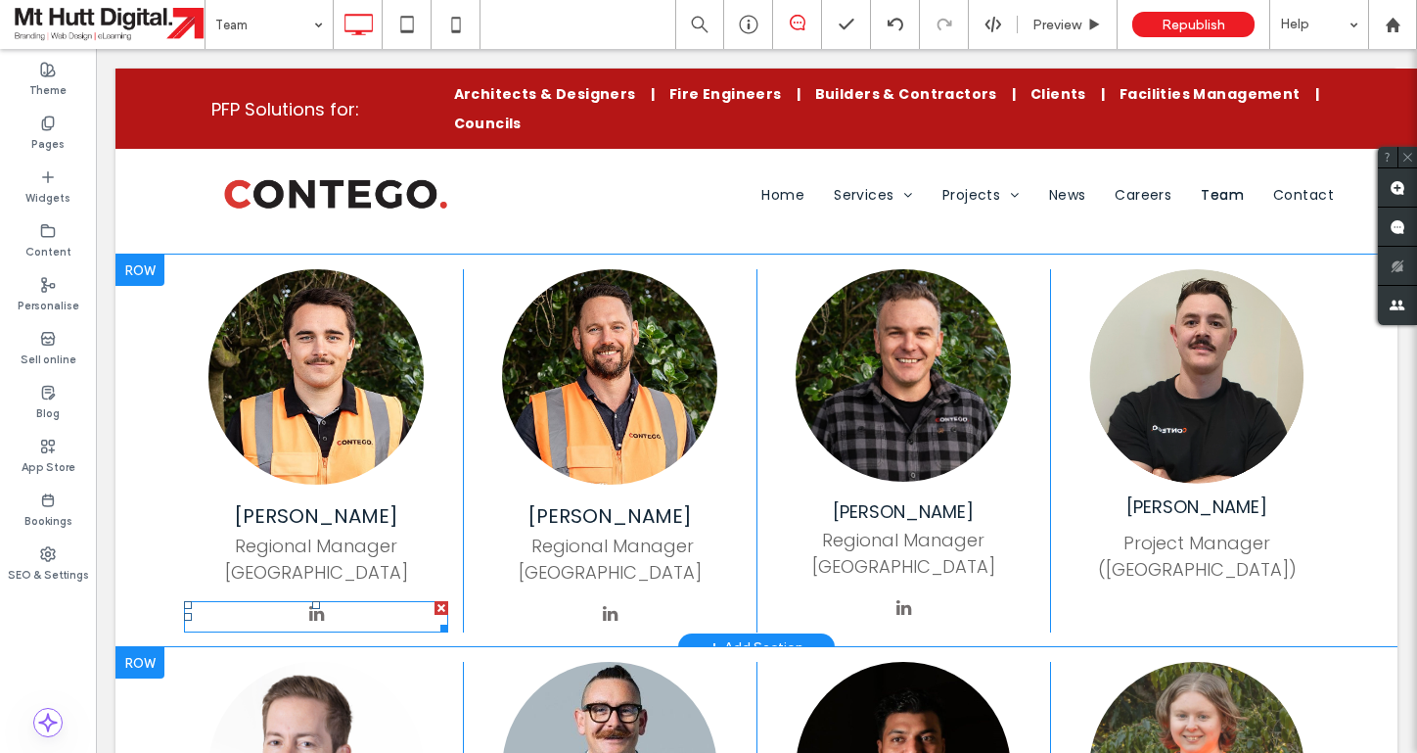
click at [321, 601] on span "linkedin" at bounding box center [316, 614] width 26 height 26
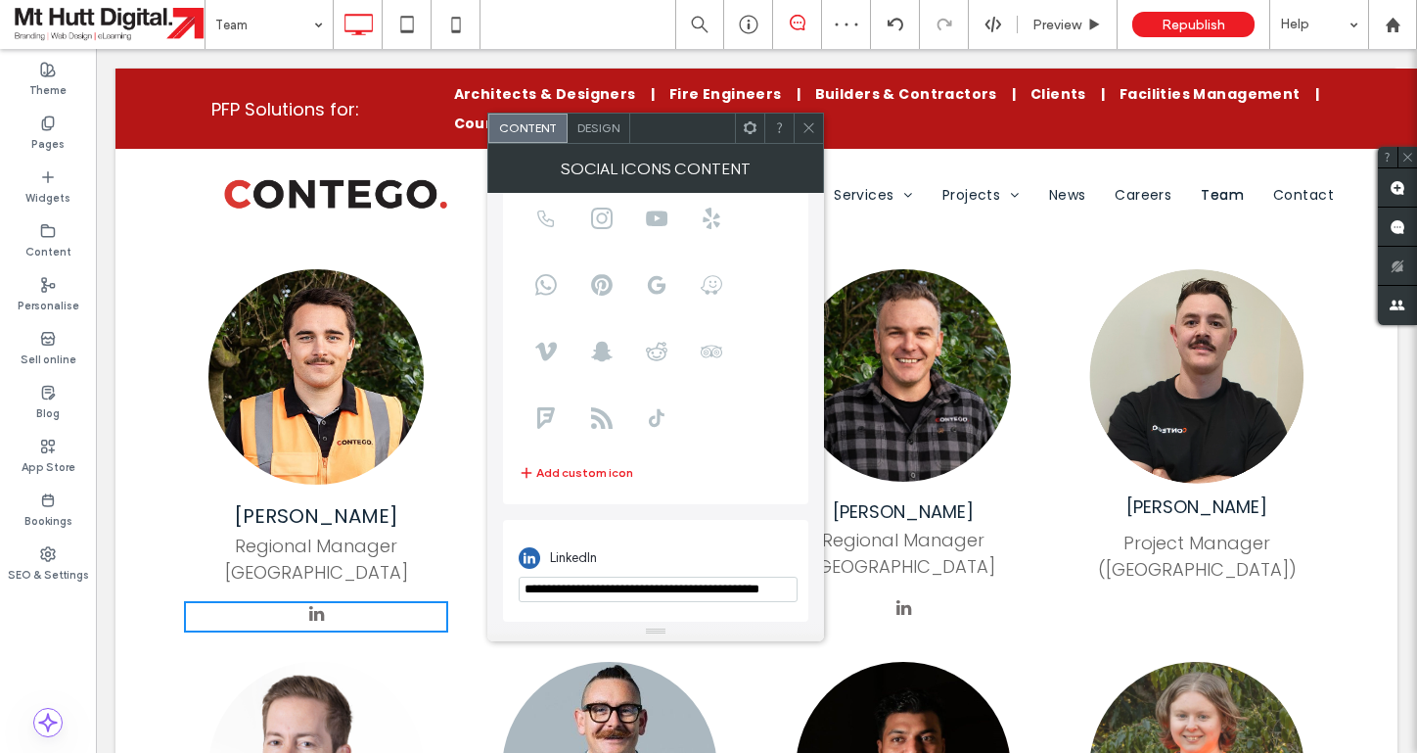
click at [807, 131] on icon at bounding box center [809, 127] width 15 height 15
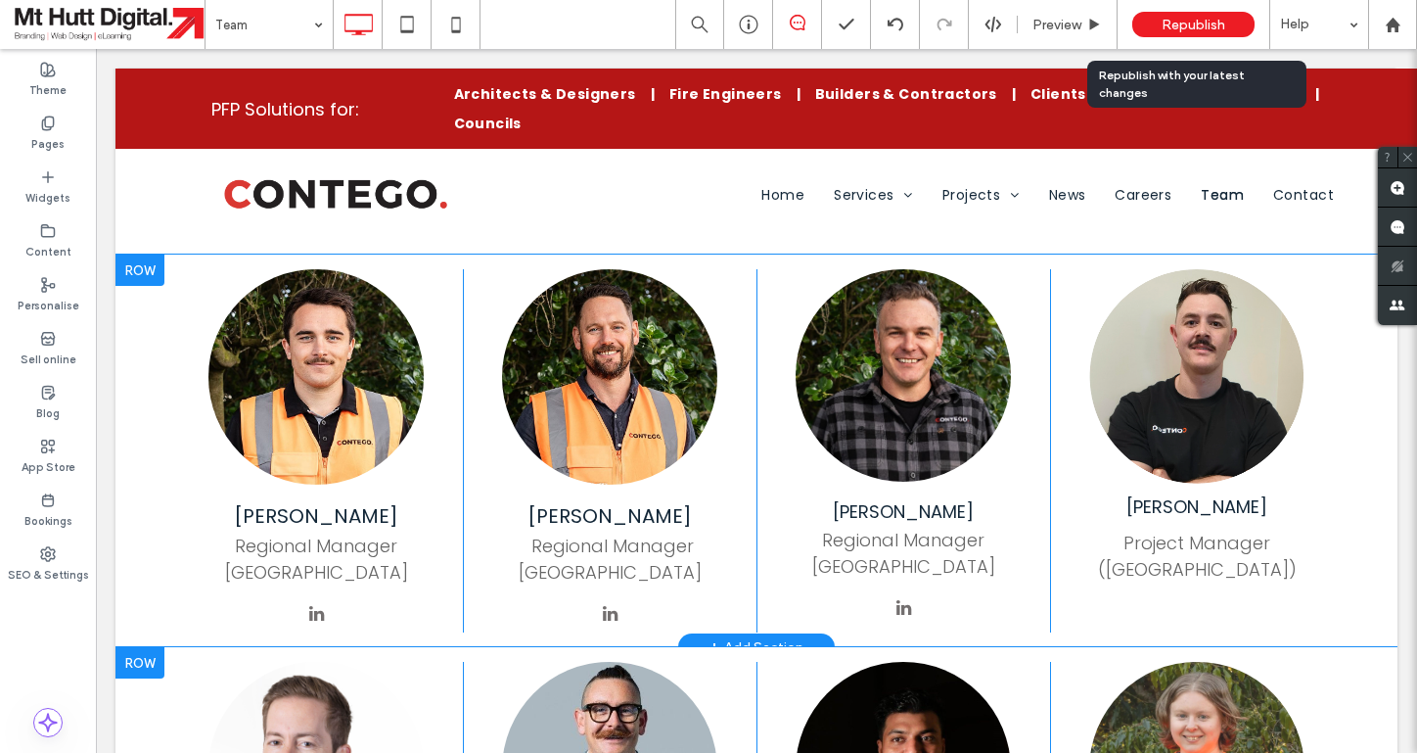
click at [1171, 34] on div "Republish" at bounding box center [1193, 24] width 122 height 25
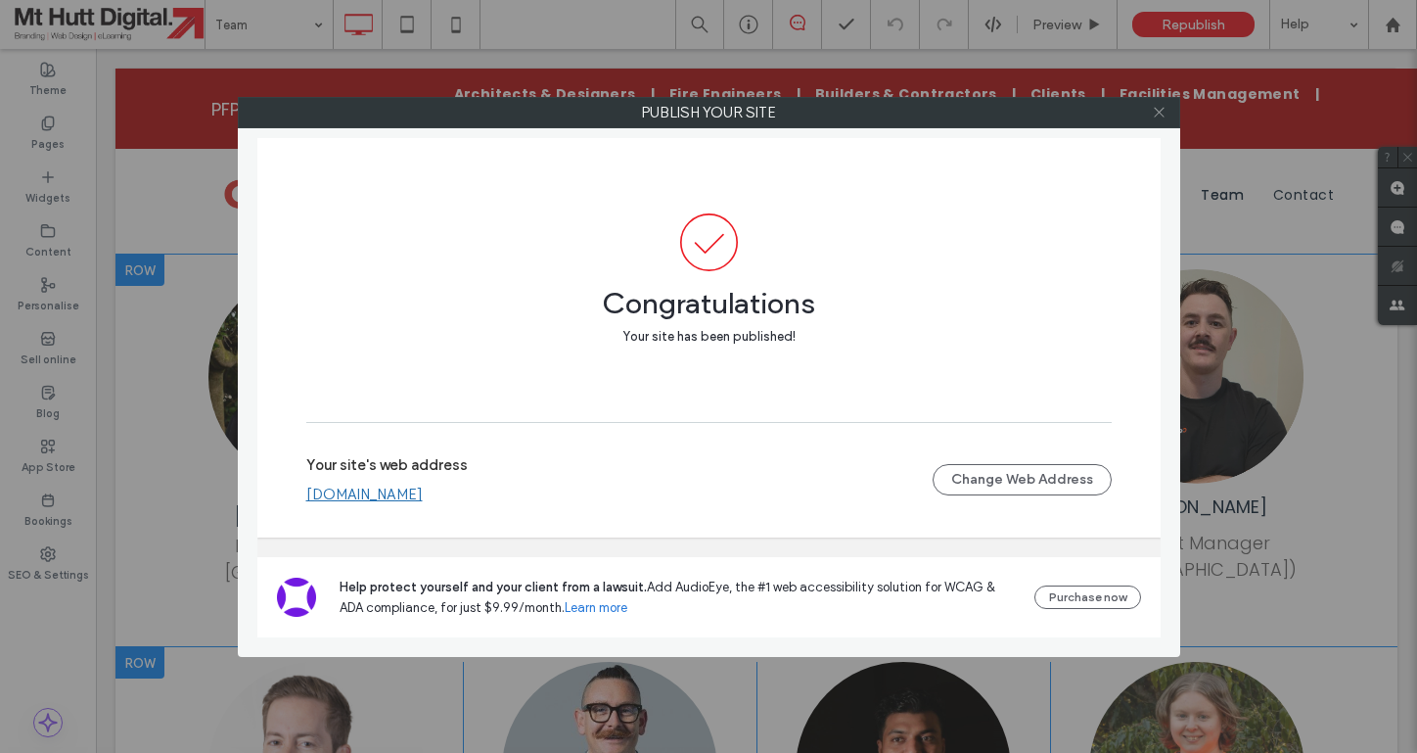
click at [1162, 115] on icon at bounding box center [1159, 112] width 15 height 15
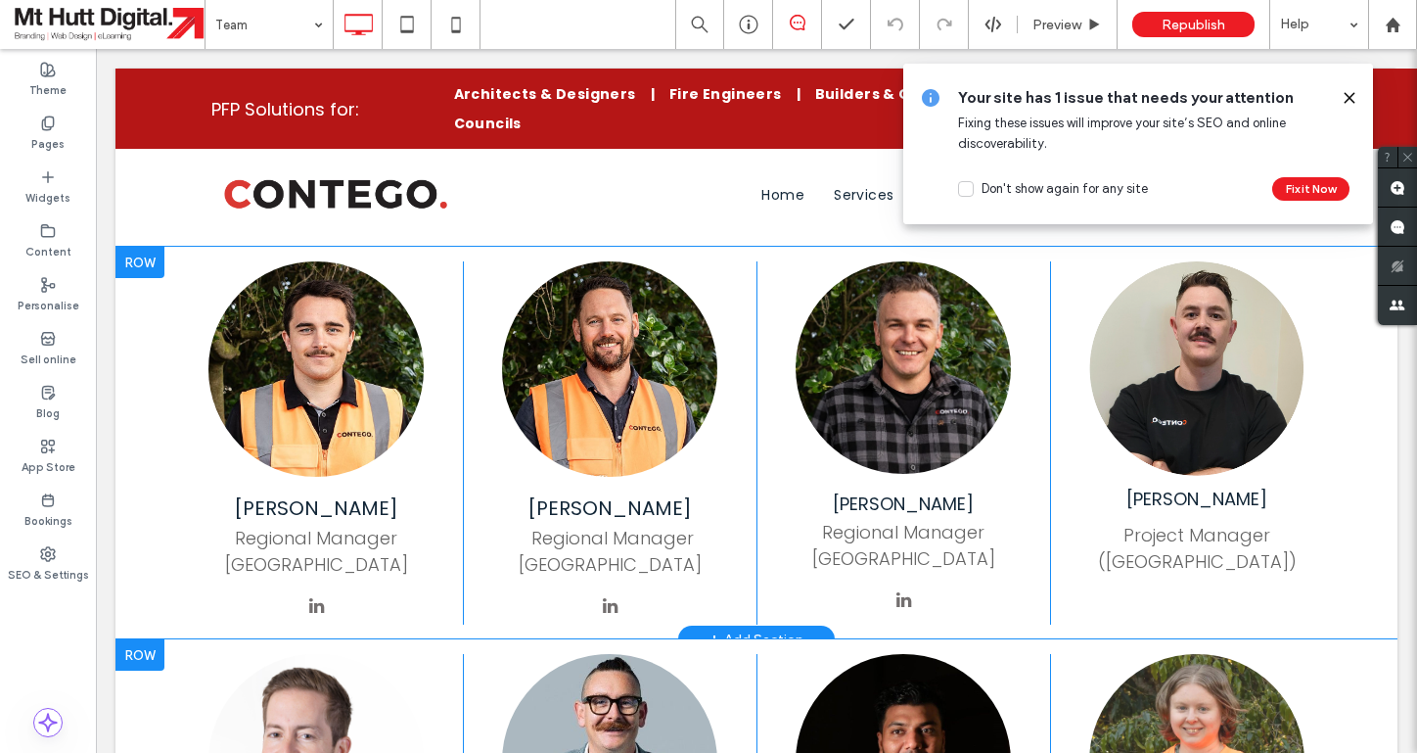
scroll to position [1085, 0]
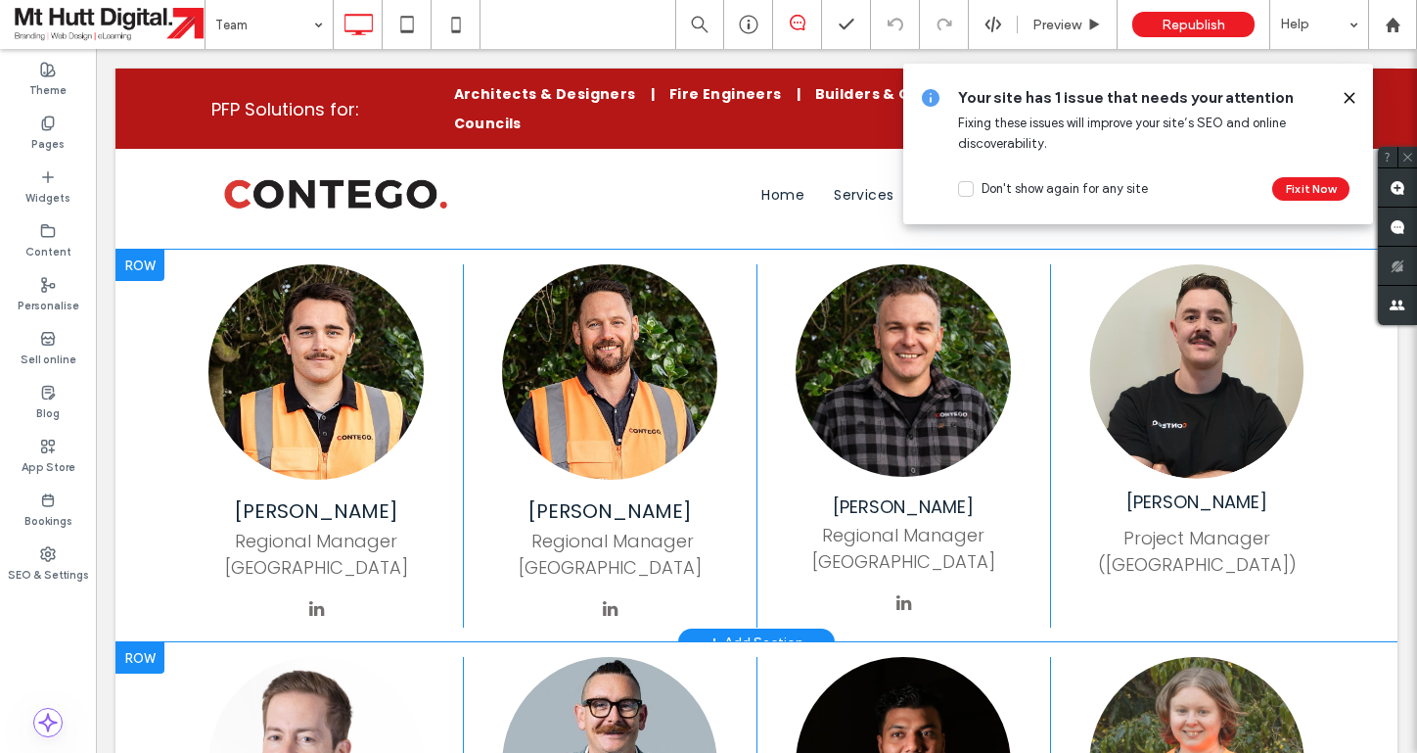
click at [1350, 95] on icon at bounding box center [1350, 98] width 16 height 16
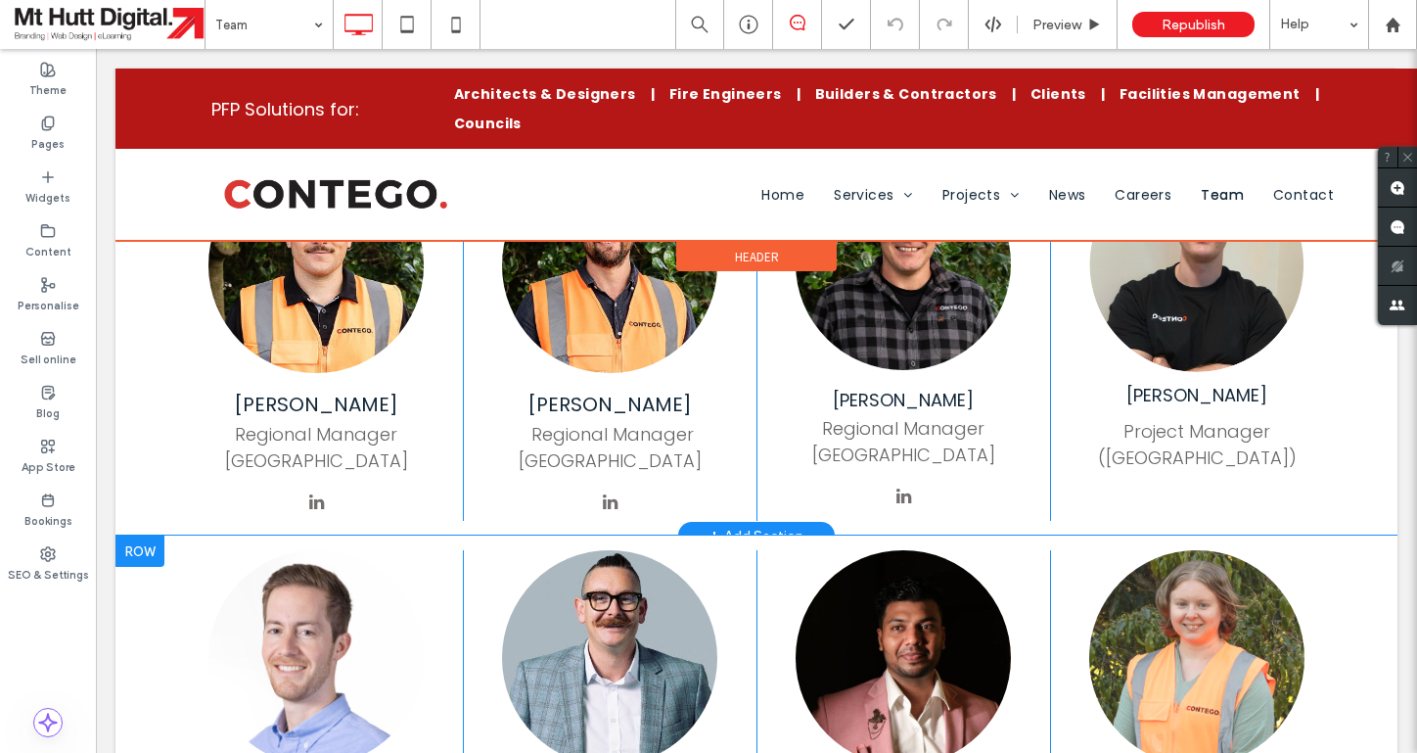
scroll to position [1196, 0]
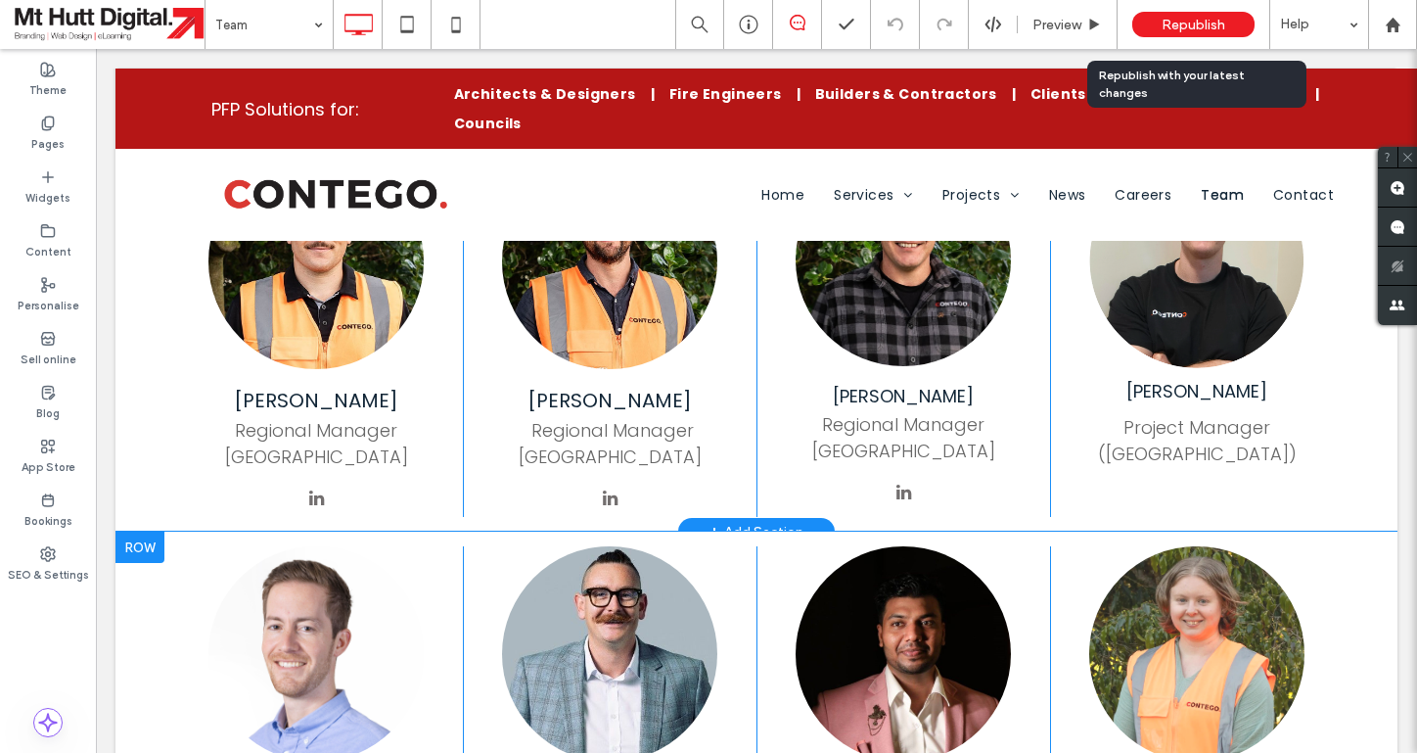
click at [1193, 27] on span "Republish" at bounding box center [1194, 25] width 64 height 17
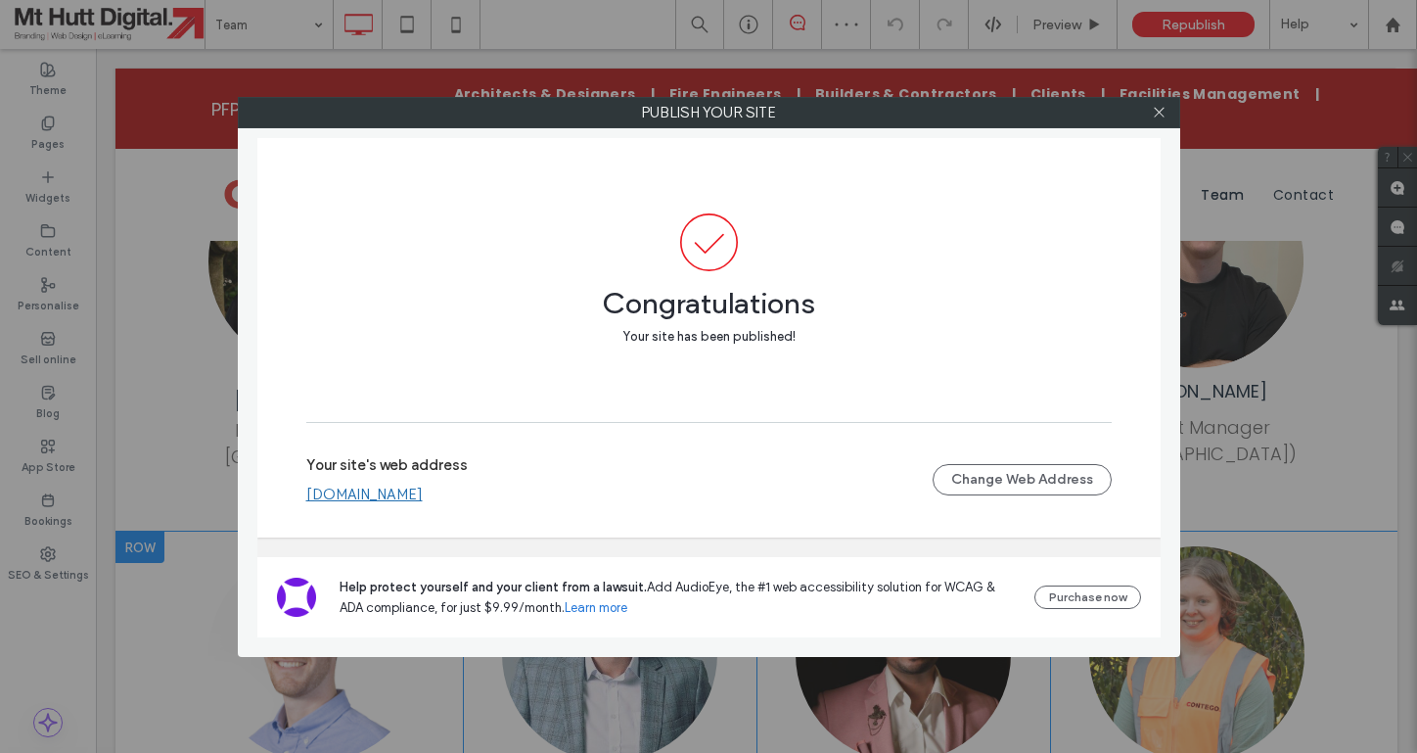
drag, startPoint x: 1163, startPoint y: 117, endPoint x: 1149, endPoint y: 124, distance: 15.3
click at [1163, 117] on icon at bounding box center [1159, 112] width 15 height 15
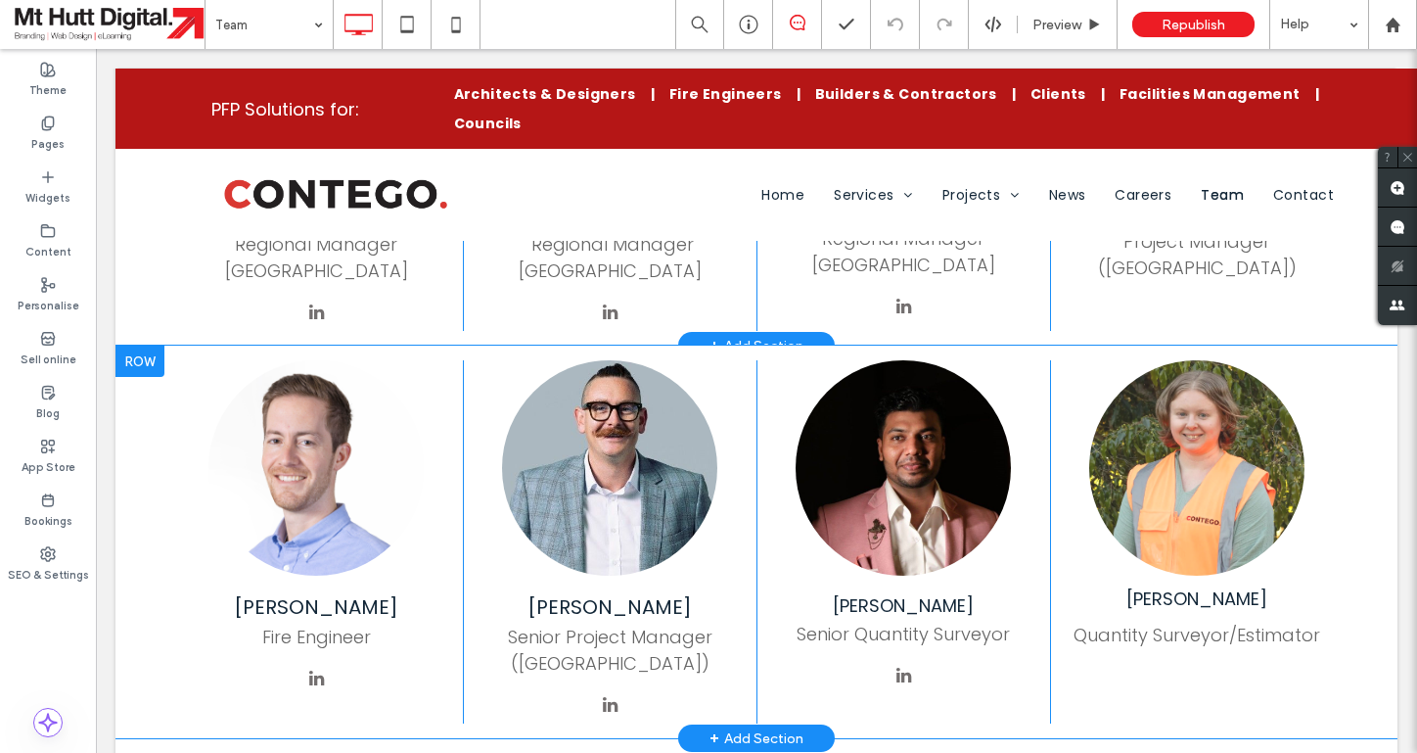
scroll to position [1588, 0]
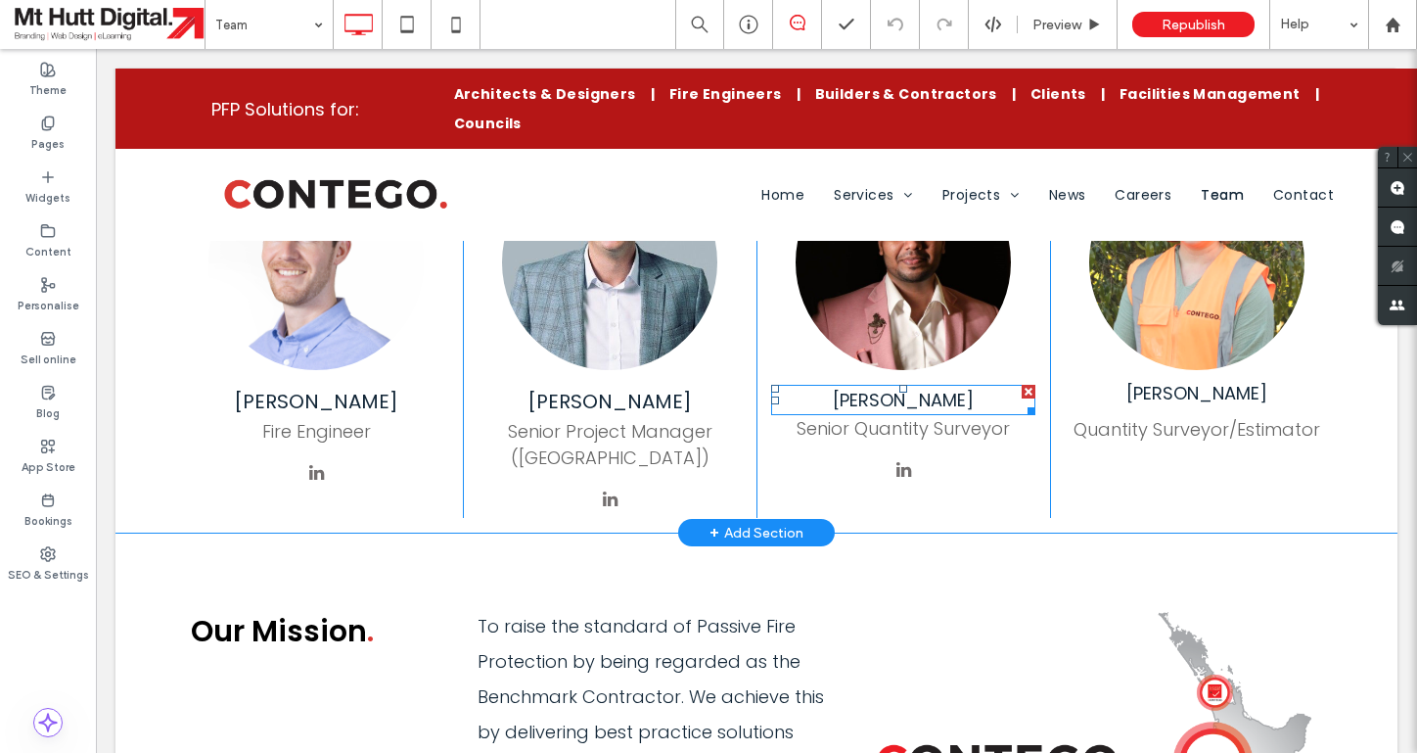
click at [900, 388] on span "Naresh Dhanasekaran" at bounding box center [903, 400] width 141 height 24
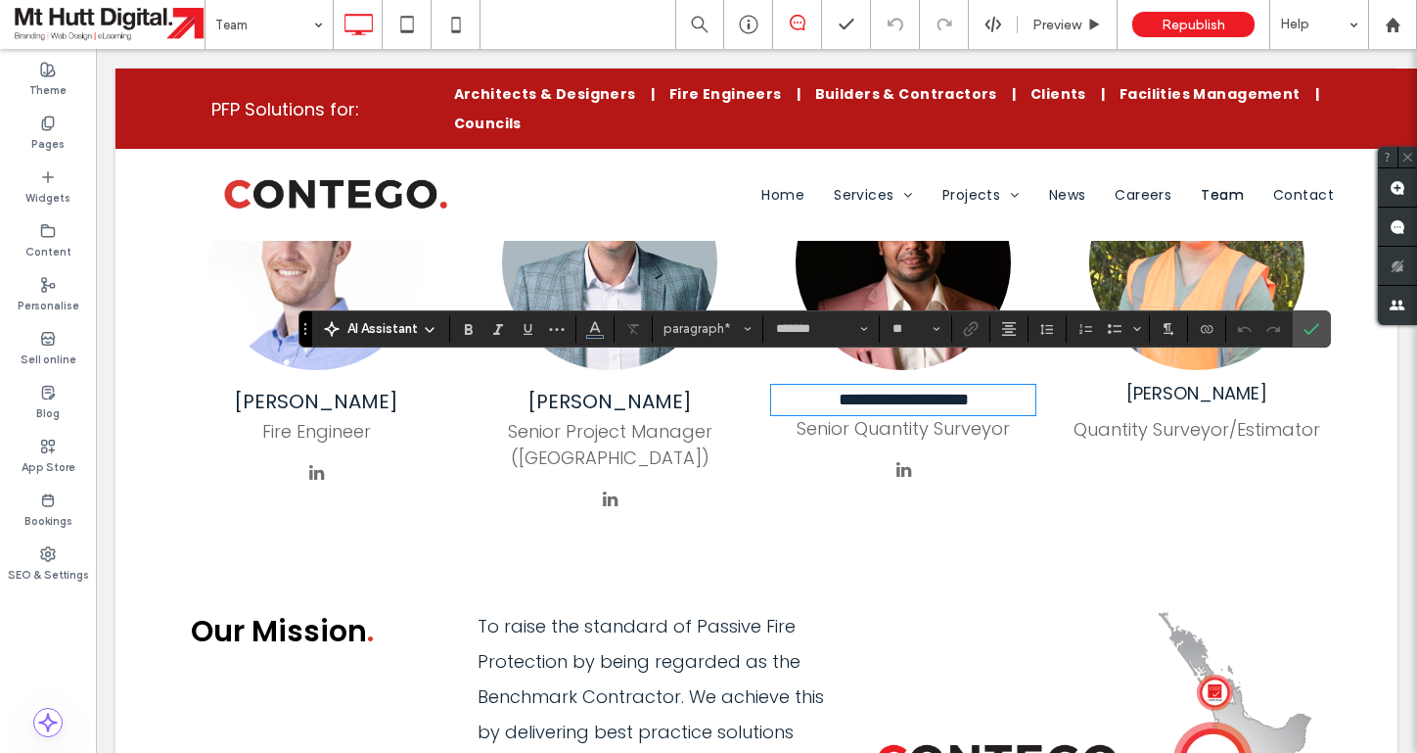
click at [899, 391] on span "**********" at bounding box center [904, 400] width 130 height 18
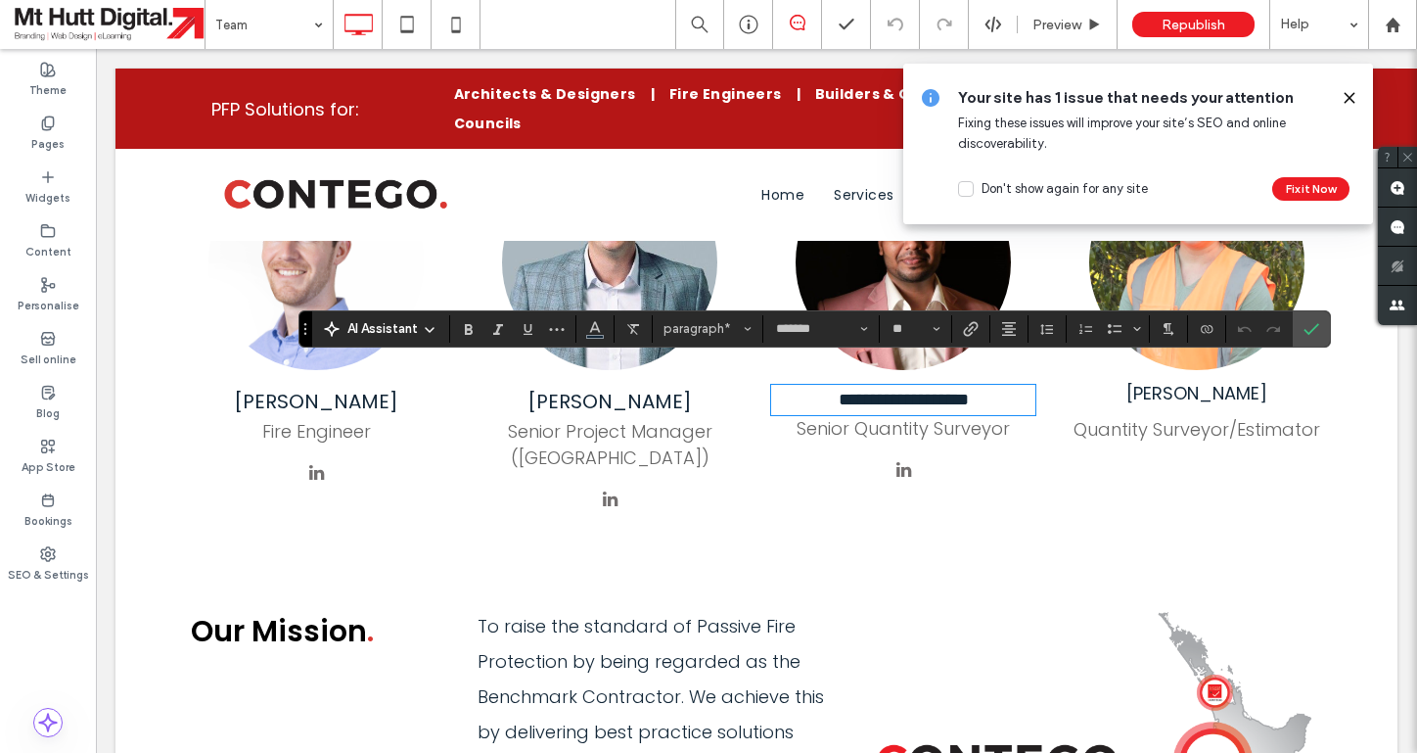
click at [1353, 98] on icon at bounding box center [1350, 98] width 16 height 16
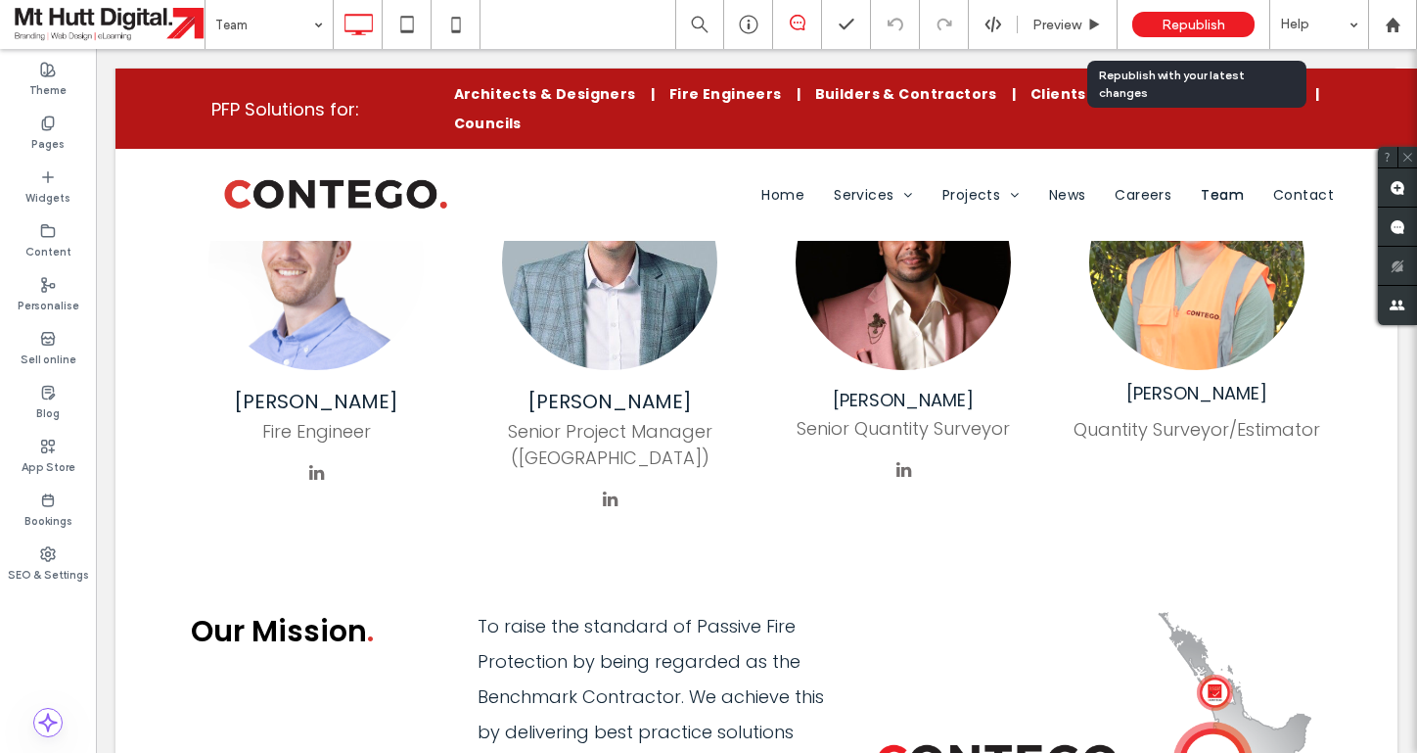
click at [1204, 17] on span "Republish" at bounding box center [1194, 25] width 64 height 17
